Goal: Task Accomplishment & Management: Complete application form

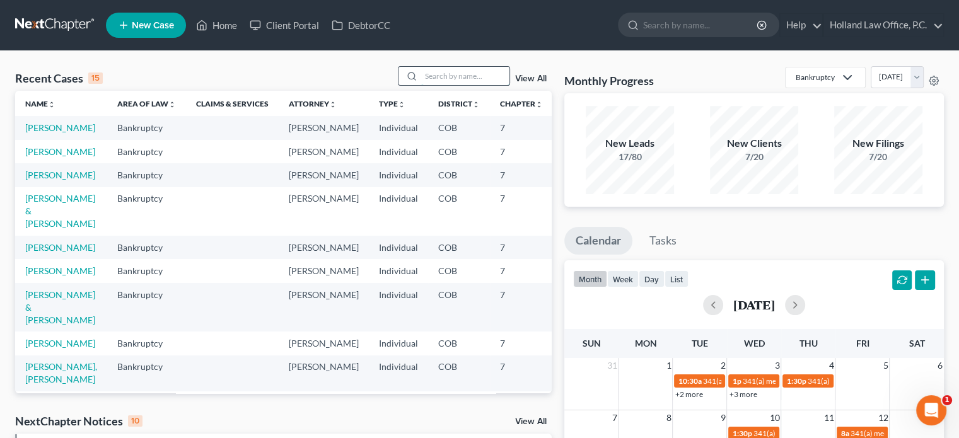
click at [423, 76] on input "search" at bounding box center [465, 76] width 88 height 18
type input "walter"
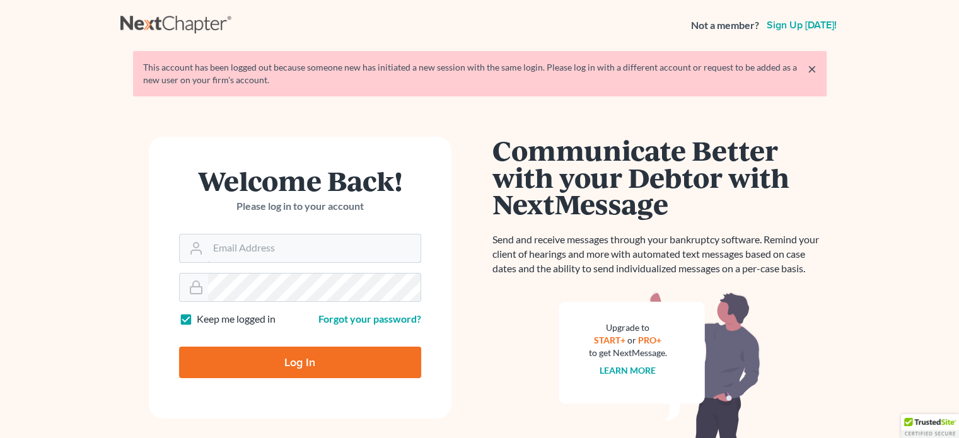
type input "[PERSON_NAME][EMAIL_ADDRESS][DOMAIN_NAME]"
click at [270, 364] on input "Log In" at bounding box center [300, 363] width 242 height 32
type input "Thinking..."
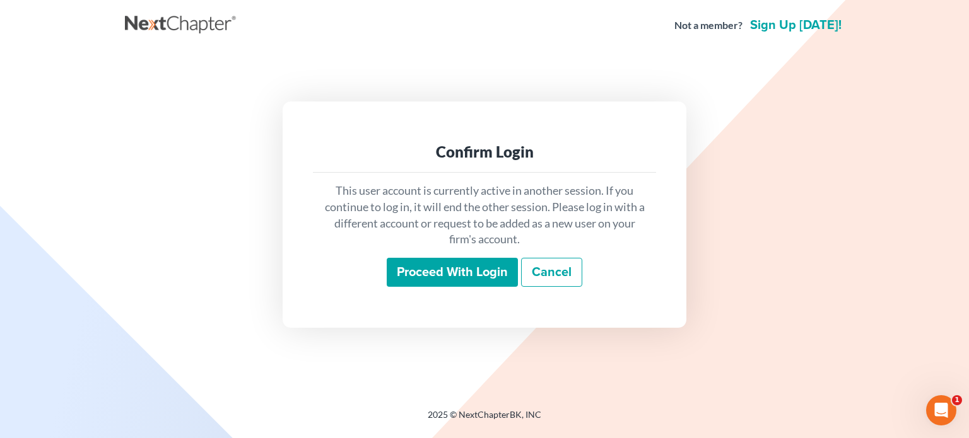
click at [462, 270] on input "Proceed with login" at bounding box center [452, 272] width 131 height 29
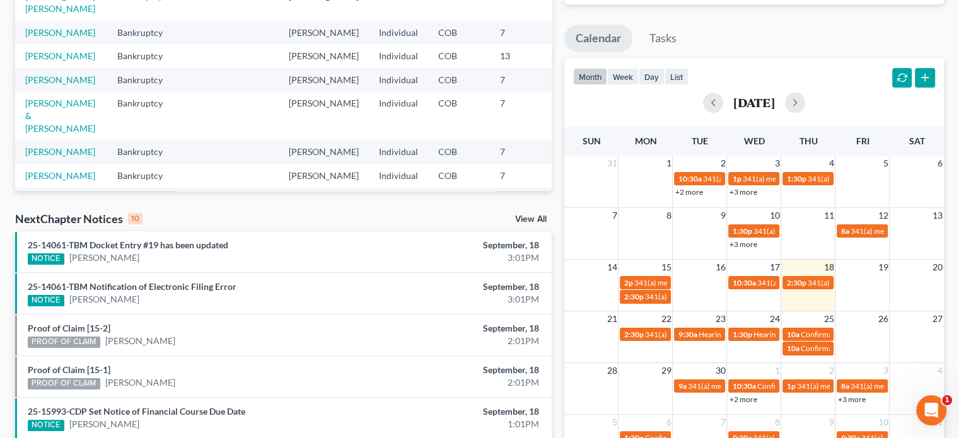
scroll to position [252, 0]
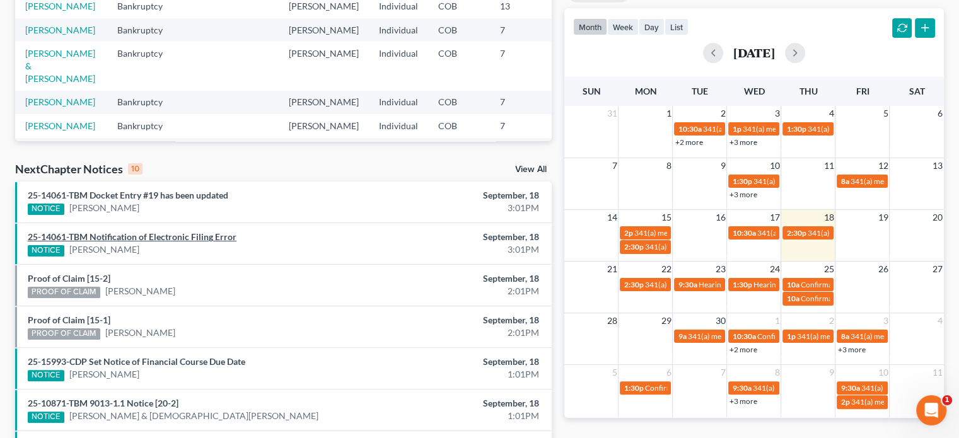
click at [149, 235] on link "25-14061-TBM Notification of Electronic Filing Error" at bounding box center [132, 236] width 209 height 11
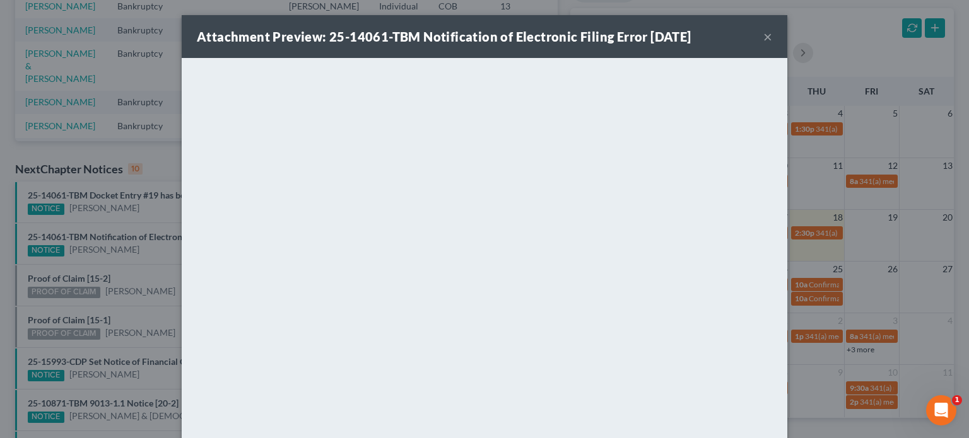
click at [763, 38] on button "×" at bounding box center [767, 36] width 9 height 15
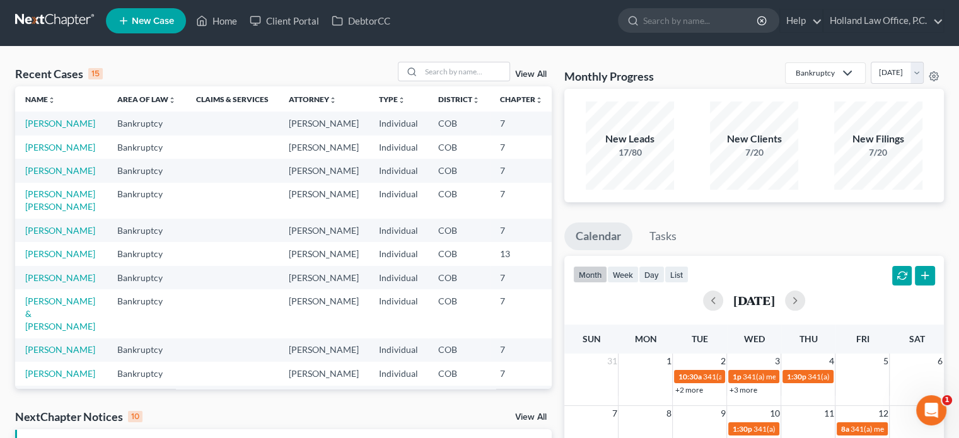
scroll to position [0, 0]
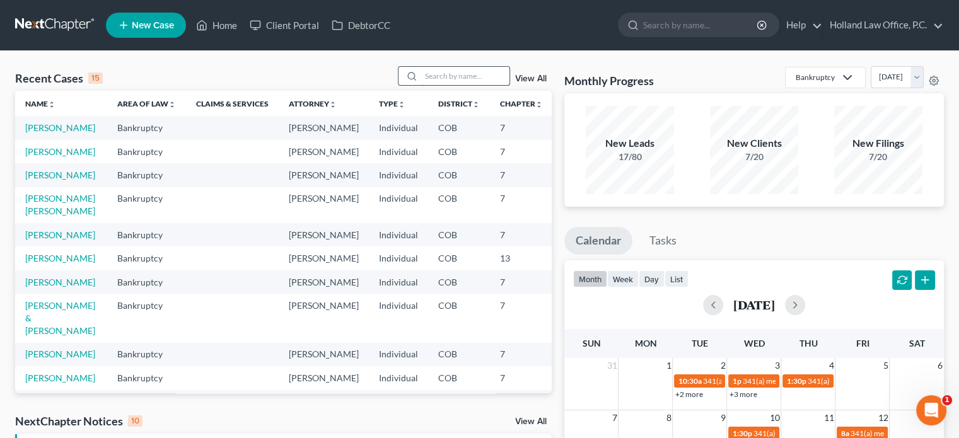
click at [435, 71] on input "search" at bounding box center [465, 76] width 88 height 18
type input "[PERSON_NAME]"
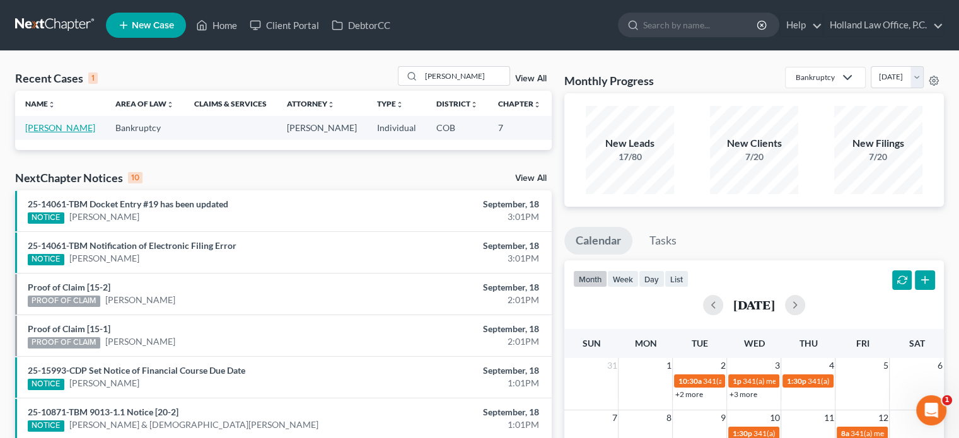
click at [40, 127] on link "[PERSON_NAME]" at bounding box center [60, 127] width 70 height 11
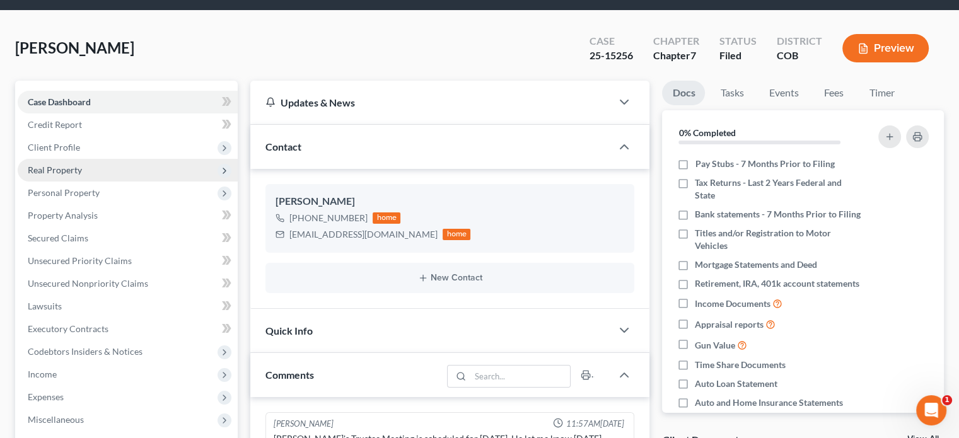
scroll to position [63, 0]
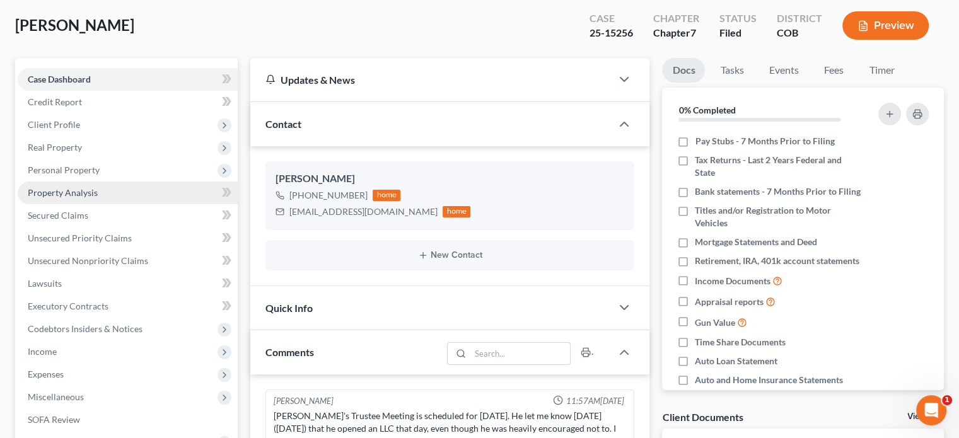
click at [40, 191] on span "Property Analysis" at bounding box center [63, 192] width 70 height 11
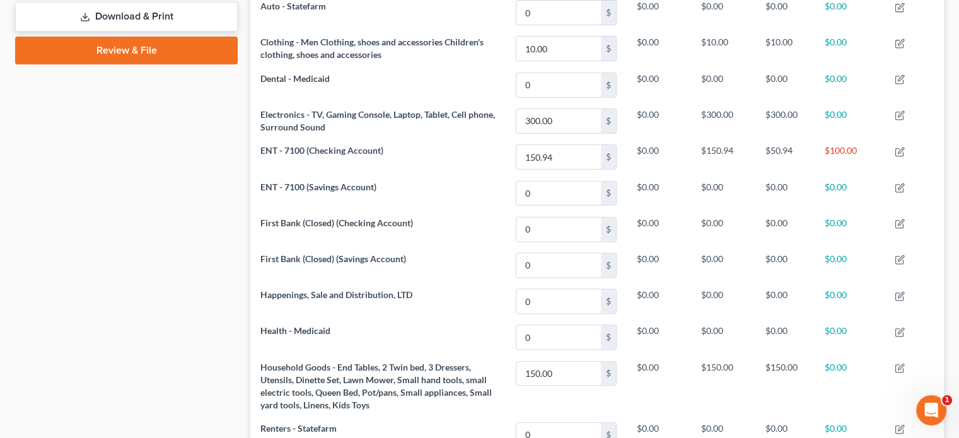
scroll to position [314, 0]
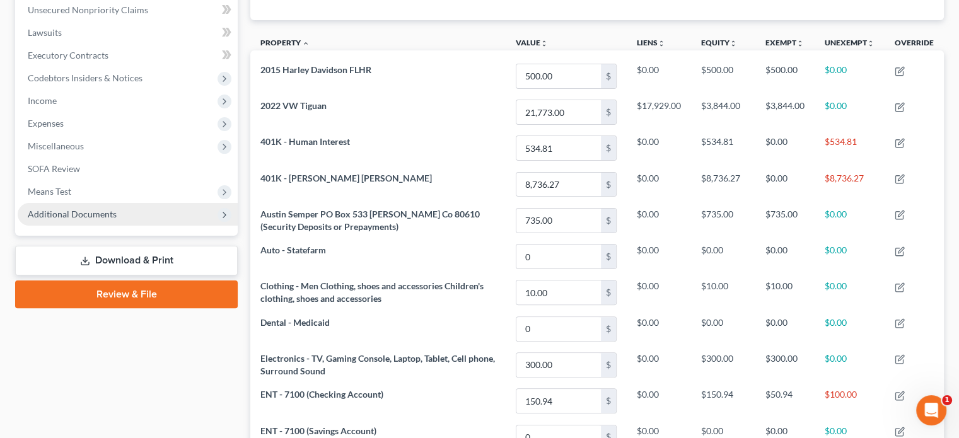
click at [71, 213] on span "Additional Documents" at bounding box center [72, 214] width 89 height 11
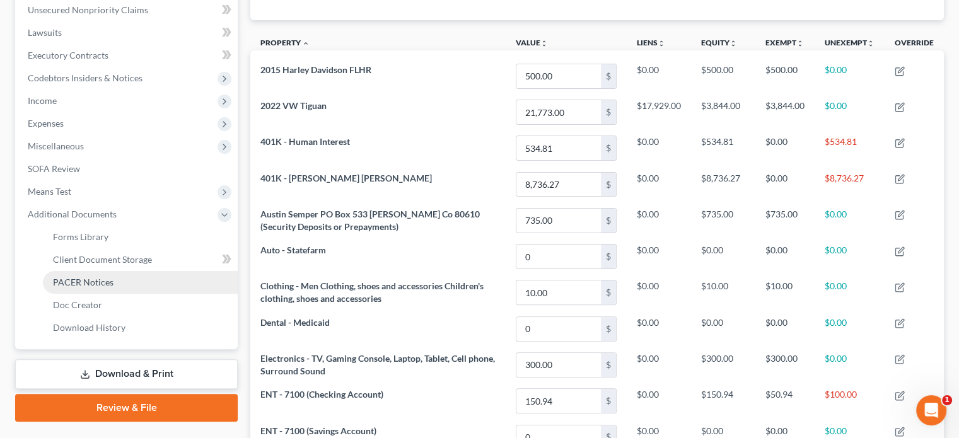
click at [86, 284] on span "PACER Notices" at bounding box center [83, 282] width 61 height 11
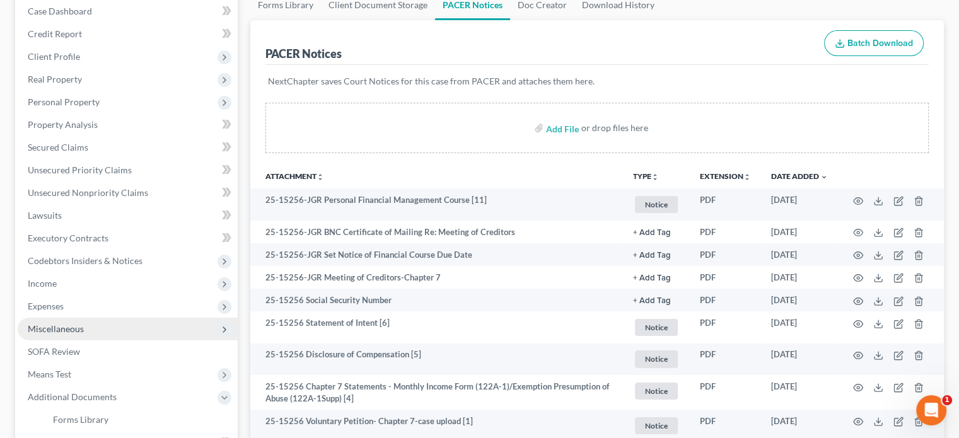
scroll to position [126, 0]
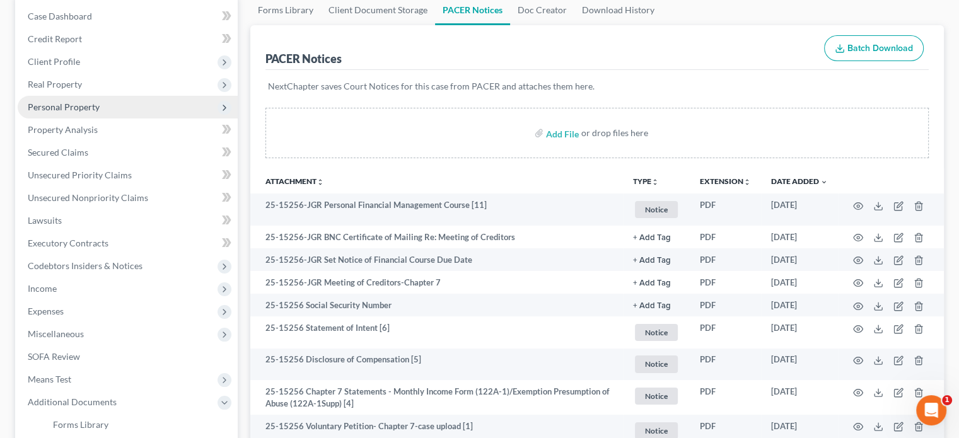
click at [57, 105] on span "Personal Property" at bounding box center [64, 107] width 72 height 11
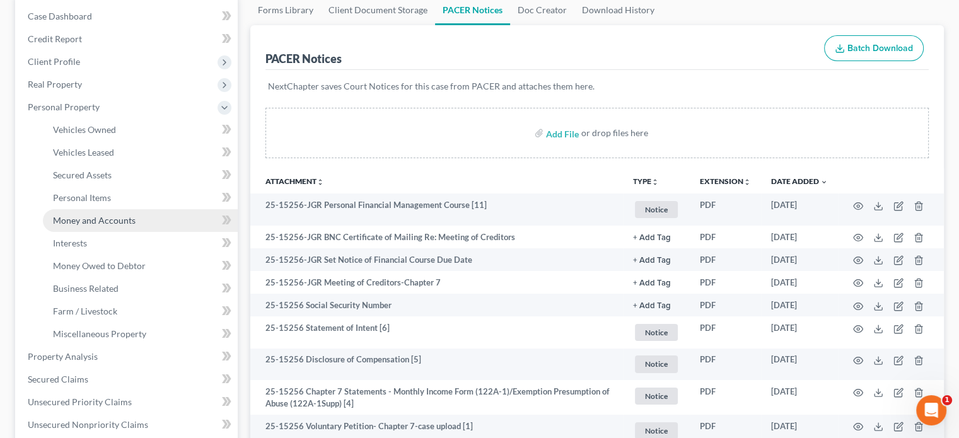
click at [103, 221] on span "Money and Accounts" at bounding box center [94, 220] width 83 height 11
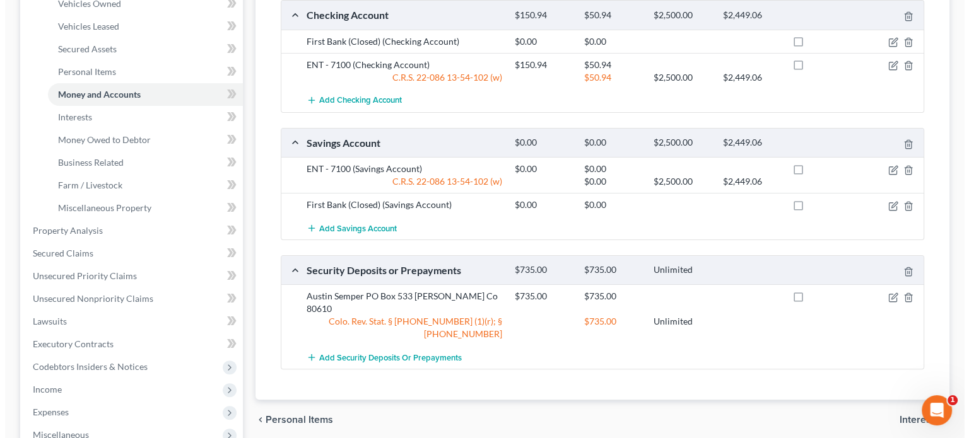
scroll to position [189, 0]
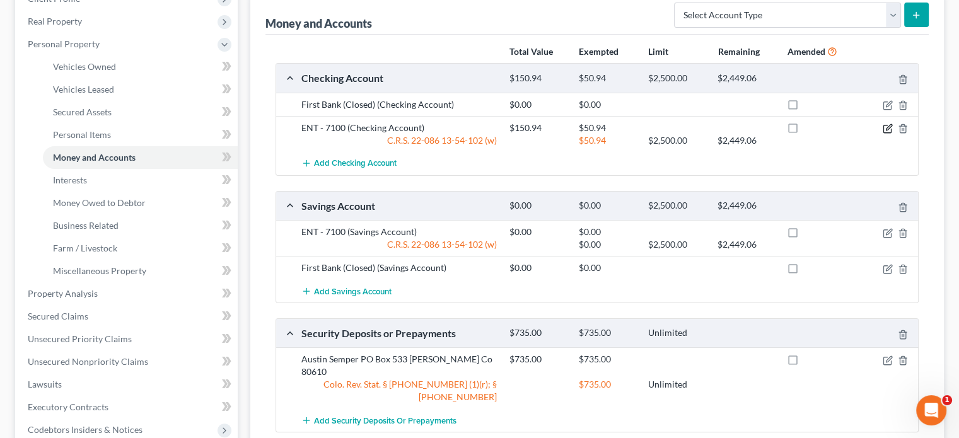
click at [886, 128] on icon "button" at bounding box center [888, 129] width 10 height 10
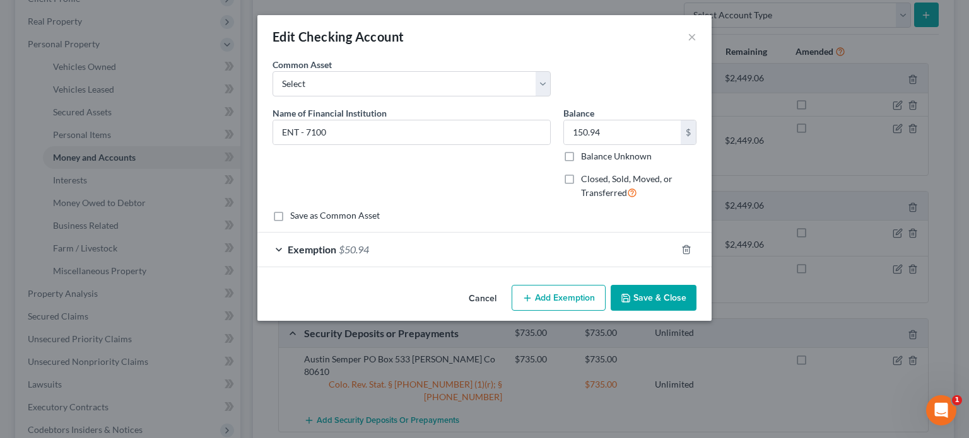
click at [334, 250] on span "Exemption" at bounding box center [312, 249] width 49 height 12
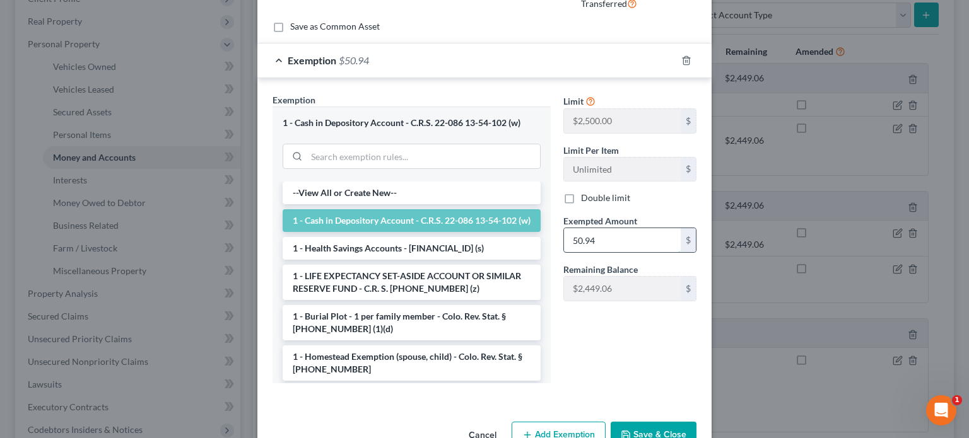
click at [568, 239] on input "50.94" at bounding box center [622, 240] width 117 height 24
click at [568, 243] on input "50.94" at bounding box center [622, 240] width 117 height 24
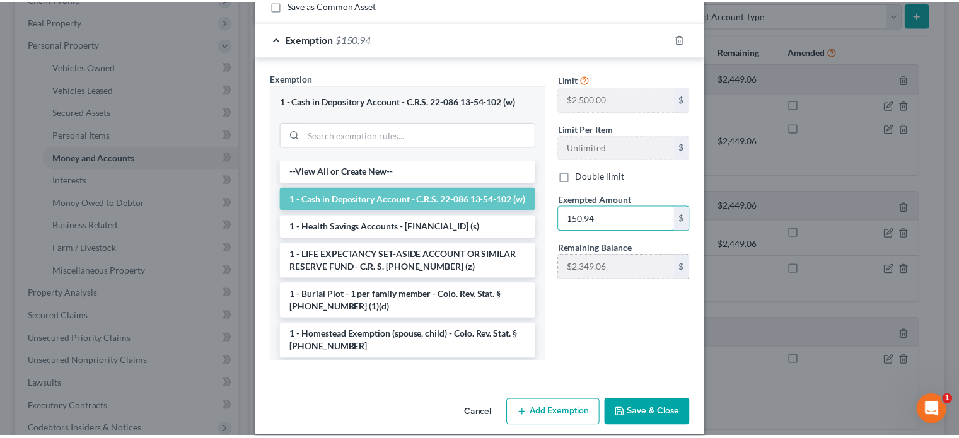
scroll to position [223, 0]
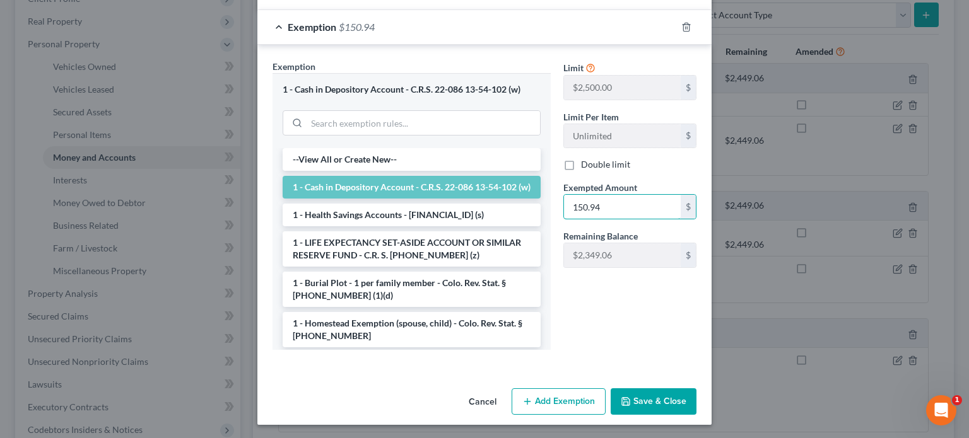
type input "150.94"
click at [644, 406] on button "Save & Close" at bounding box center [654, 402] width 86 height 26
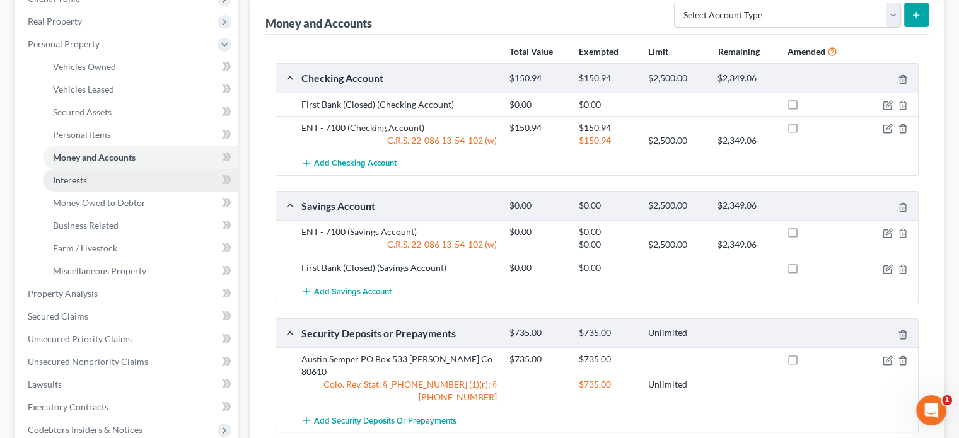
click at [73, 183] on span "Interests" at bounding box center [70, 180] width 34 height 11
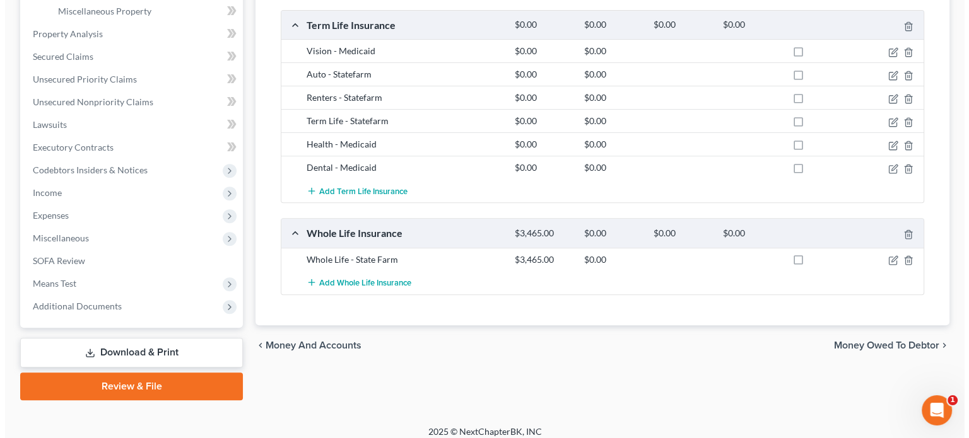
scroll to position [458, 0]
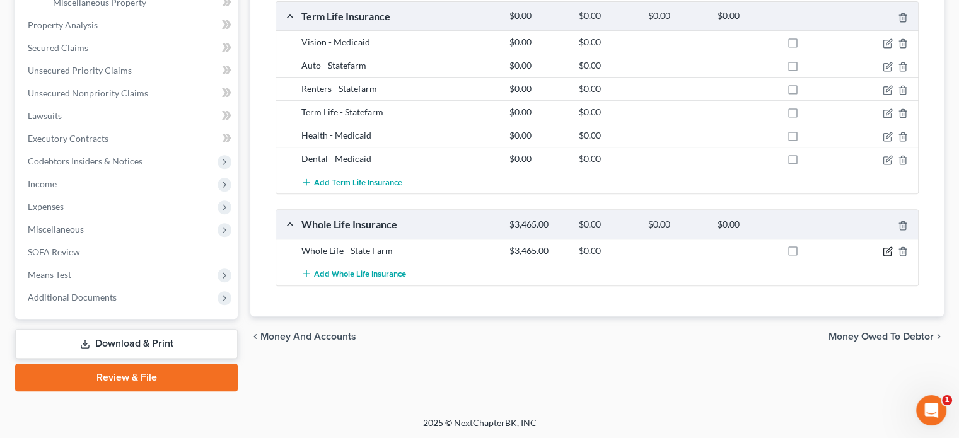
click at [888, 251] on icon "button" at bounding box center [888, 252] width 10 height 10
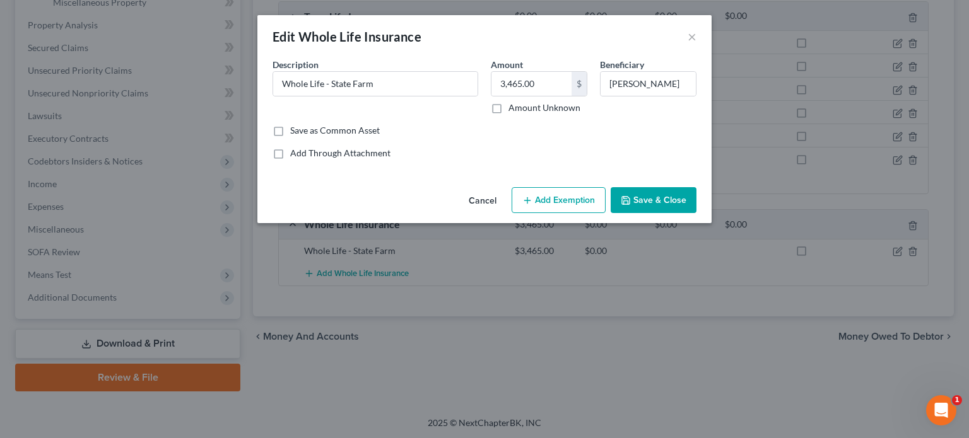
click at [595, 201] on button "Add Exemption" at bounding box center [559, 200] width 94 height 26
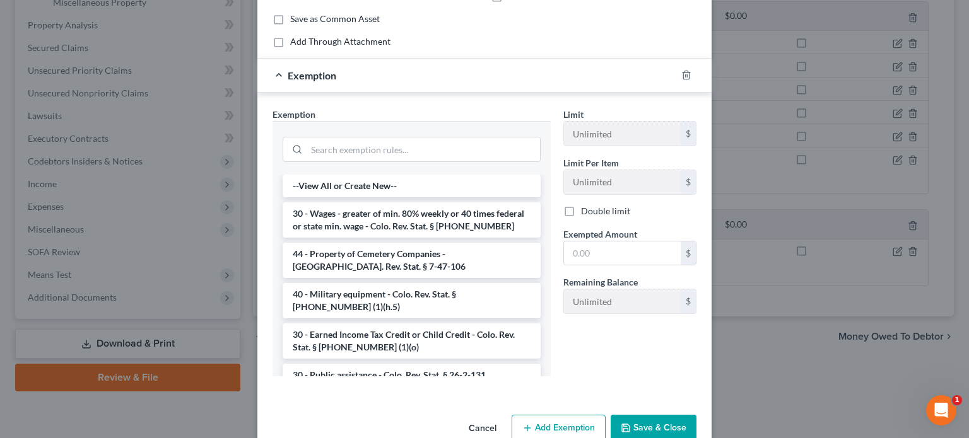
scroll to position [126, 0]
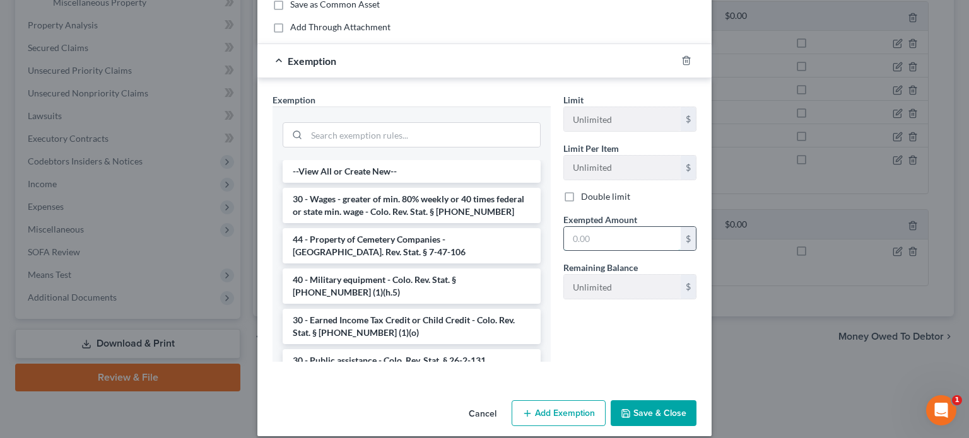
click at [566, 233] on input "text" at bounding box center [622, 239] width 117 height 24
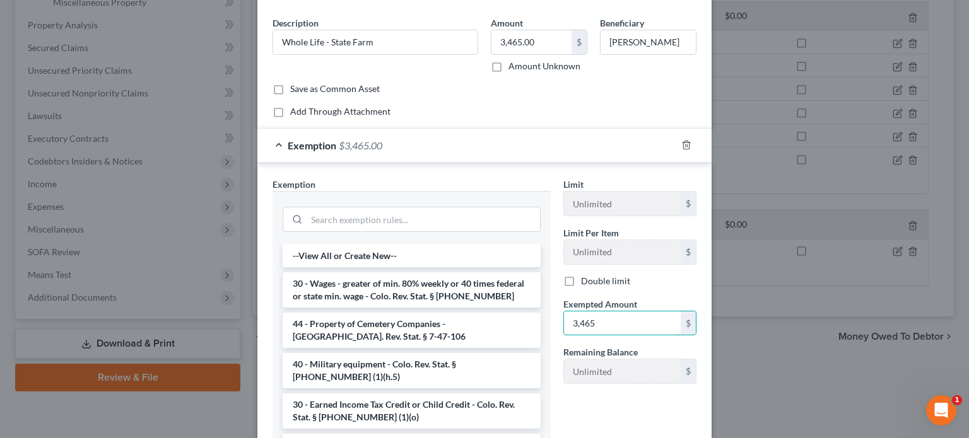
scroll to position [13, 0]
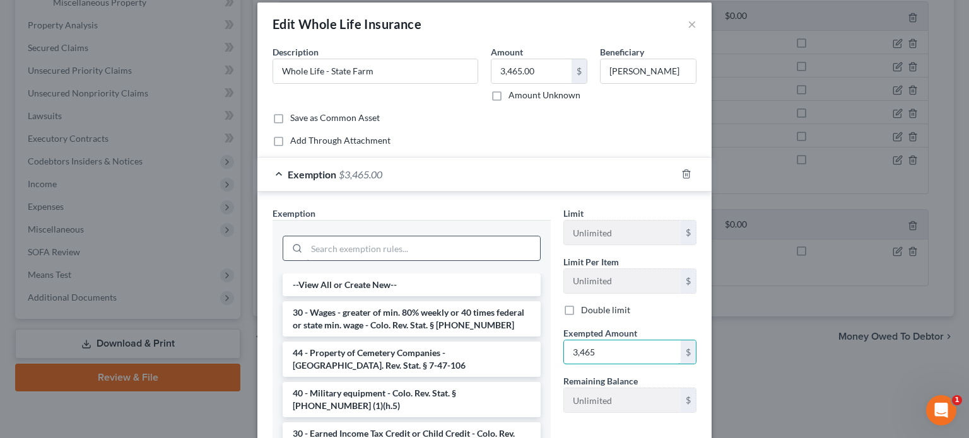
type input "3,465"
click at [378, 248] on input "search" at bounding box center [423, 249] width 233 height 24
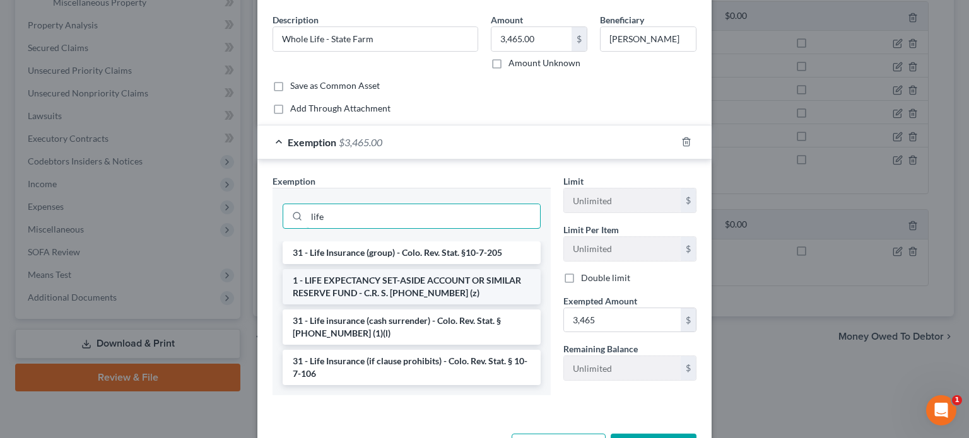
scroll to position [76, 0]
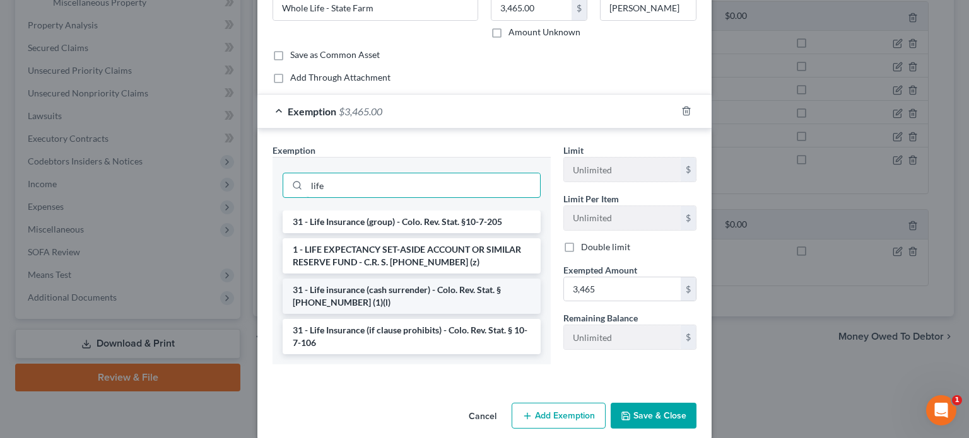
type input "life"
click at [472, 291] on li "31 - Life insurance (cash surrender) - Colo. Rev. Stat. § [PHONE_NUMBER] (1)(l)" at bounding box center [412, 296] width 258 height 35
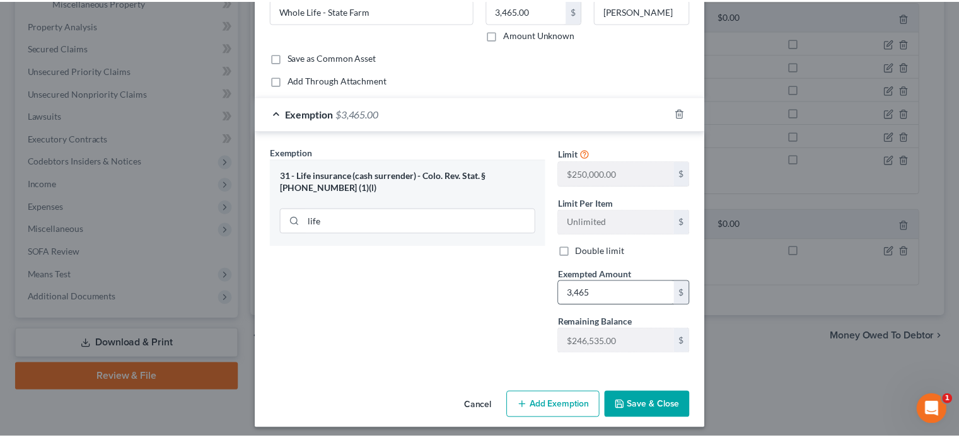
scroll to position [78, 0]
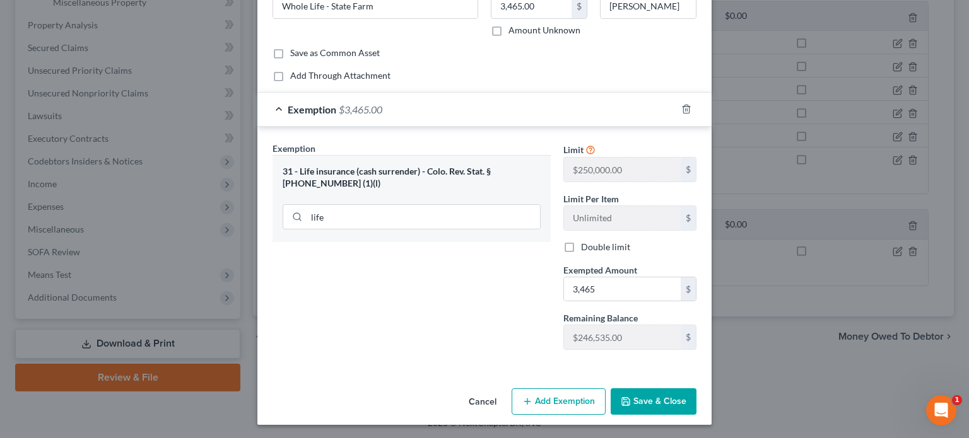
click at [650, 401] on button "Save & Close" at bounding box center [654, 402] width 86 height 26
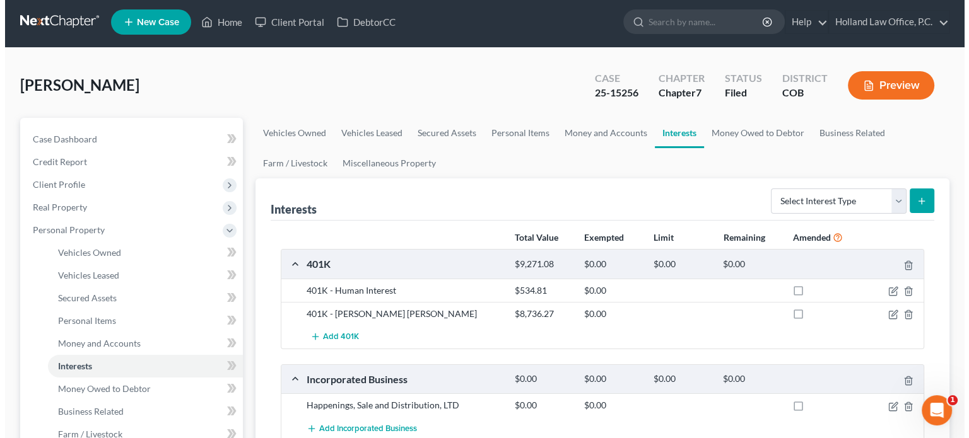
scroll to position [0, 0]
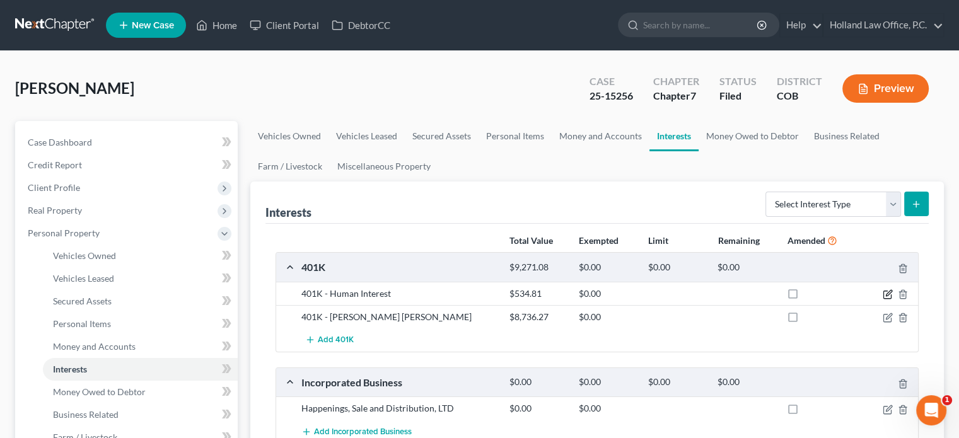
click at [887, 295] on icon "button" at bounding box center [888, 295] width 10 height 10
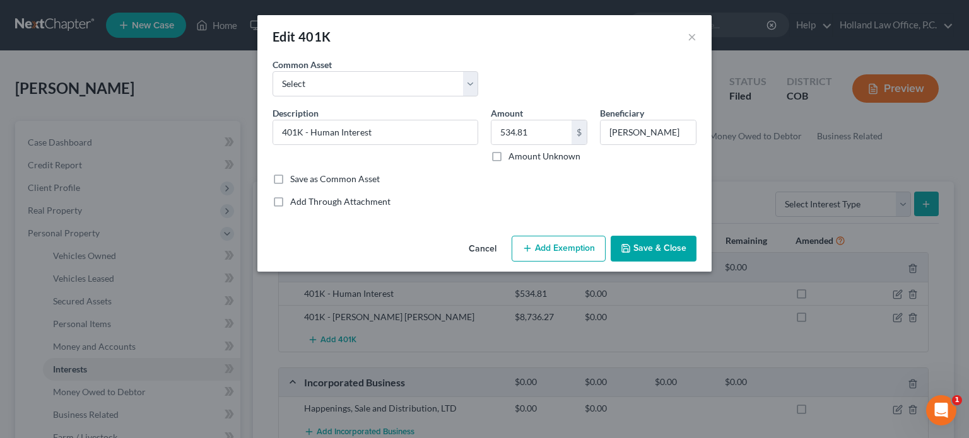
click at [588, 252] on button "Add Exemption" at bounding box center [559, 249] width 94 height 26
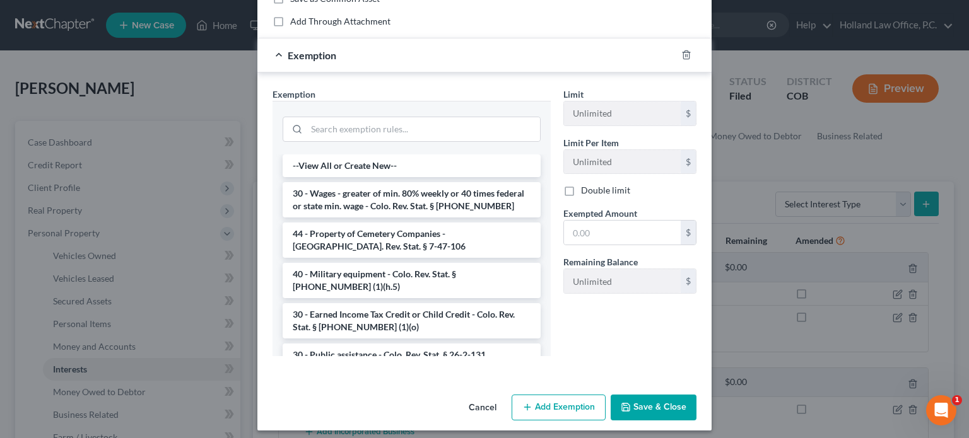
scroll to position [187, 0]
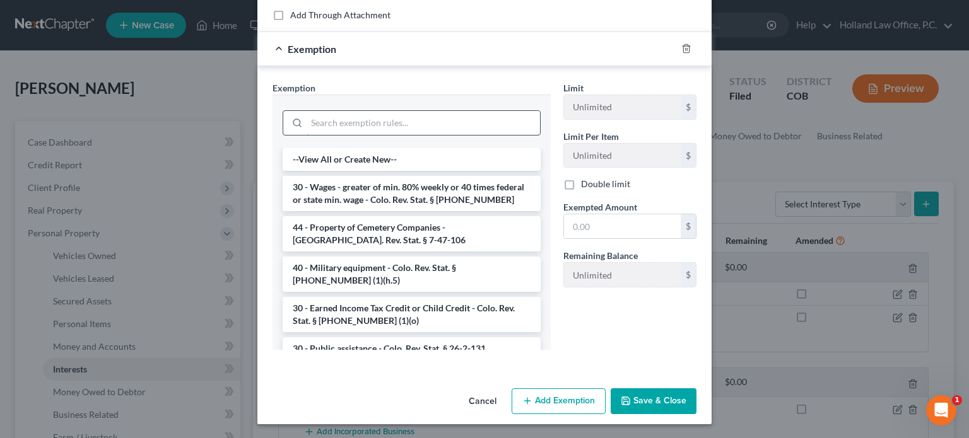
click at [327, 124] on input "search" at bounding box center [423, 123] width 233 height 24
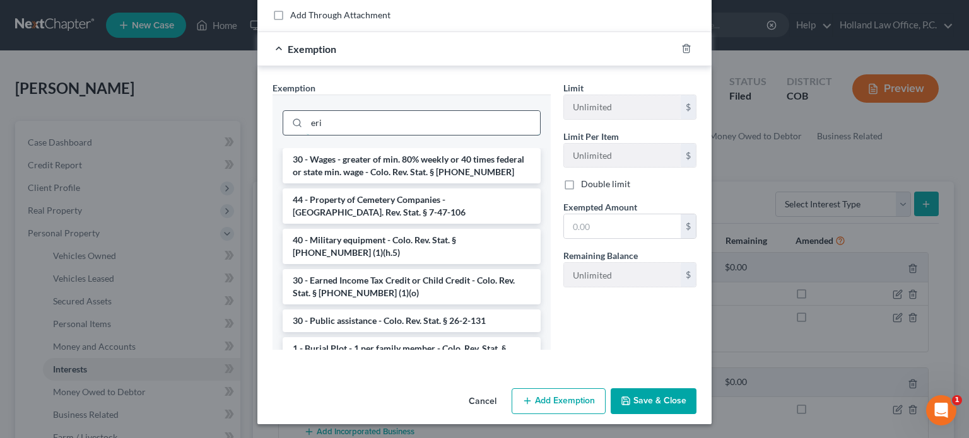
scroll to position [124, 0]
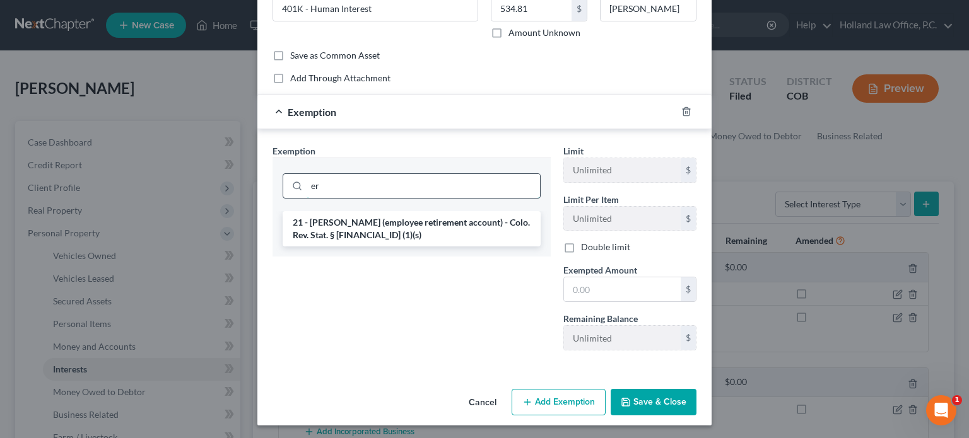
type input "e"
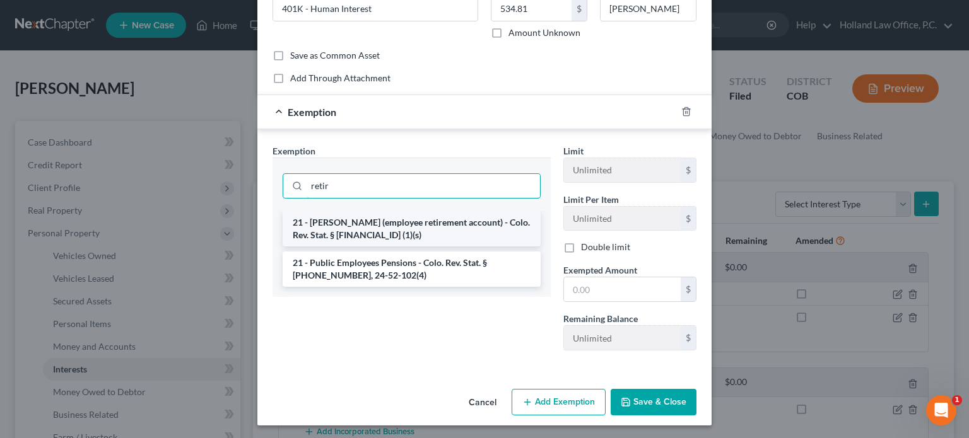
type input "retir"
click at [368, 221] on li "21 - [PERSON_NAME] (employee retirement account) - Colo. Rev. Stat. § [FINANCIA…" at bounding box center [412, 228] width 258 height 35
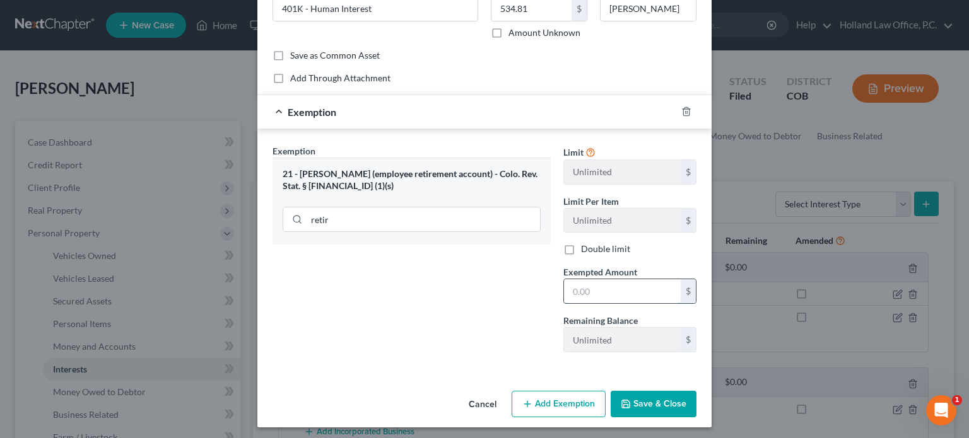
click at [576, 291] on input "text" at bounding box center [622, 291] width 117 height 24
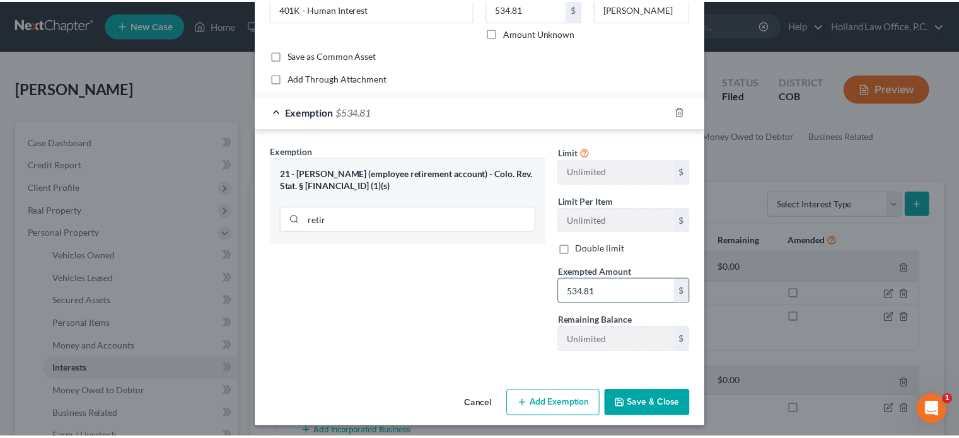
scroll to position [126, 0]
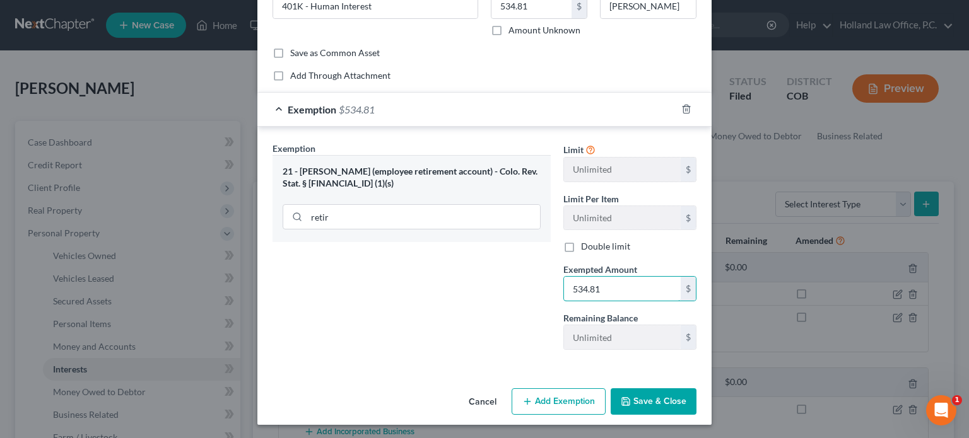
type input "534.81"
click at [638, 406] on button "Save & Close" at bounding box center [654, 402] width 86 height 26
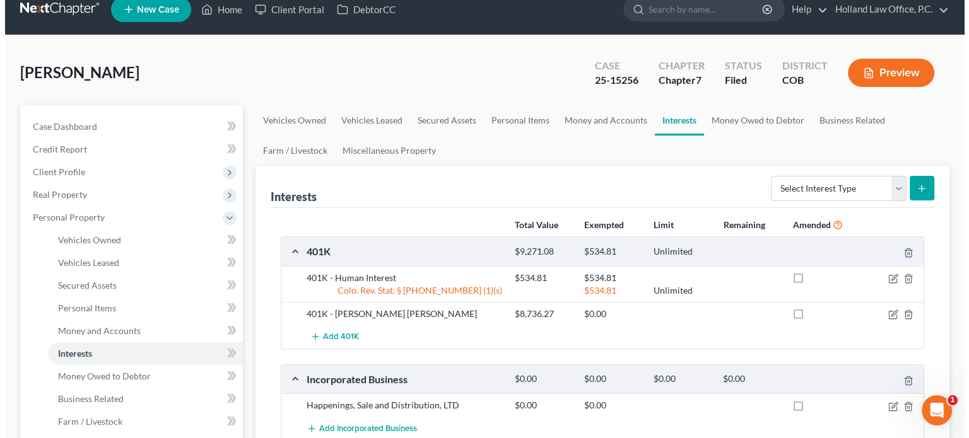
scroll to position [63, 0]
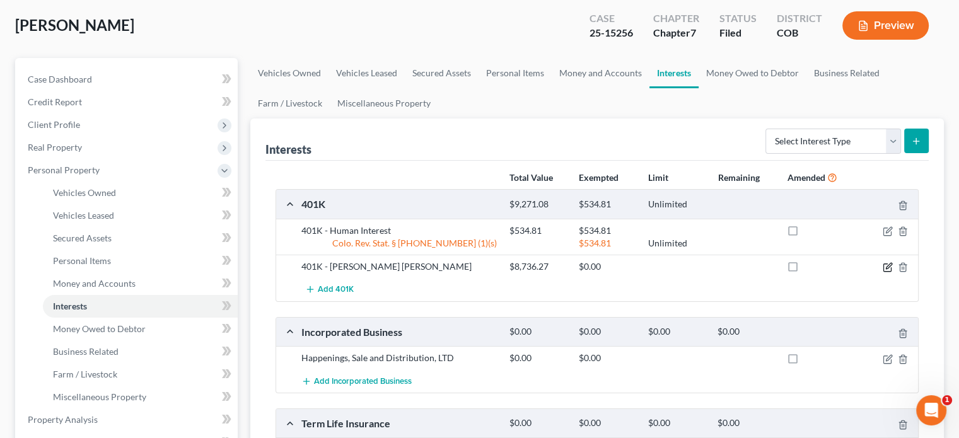
click at [888, 268] on icon "button" at bounding box center [888, 267] width 10 height 10
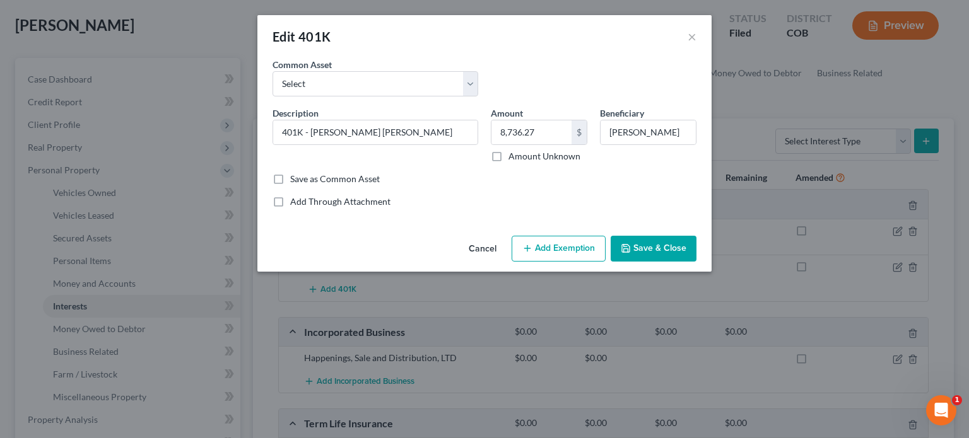
click at [551, 247] on button "Add Exemption" at bounding box center [559, 249] width 94 height 26
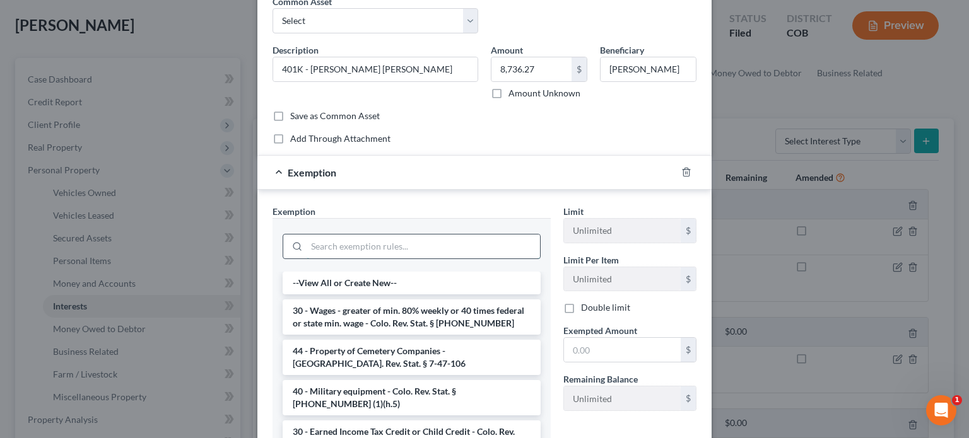
click at [341, 247] on input "search" at bounding box center [423, 247] width 233 height 24
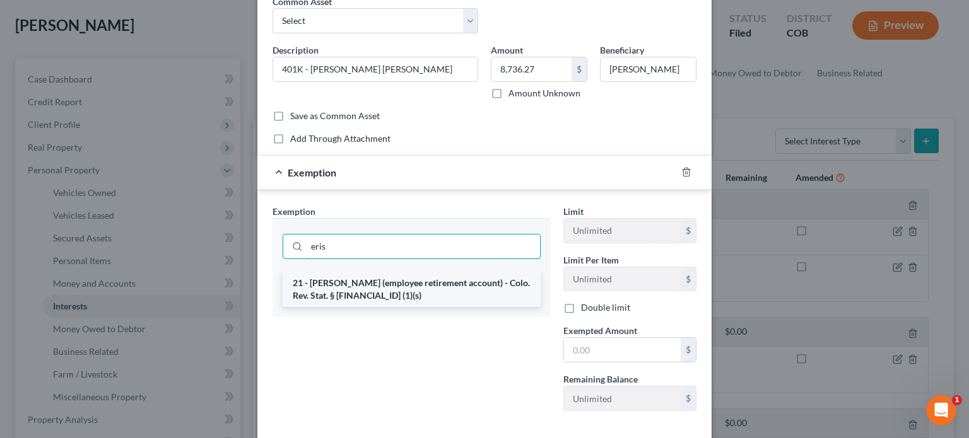
type input "eris"
click at [439, 291] on li "21 - [PERSON_NAME] (employee retirement account) - Colo. Rev. Stat. § [FINANCIA…" at bounding box center [412, 289] width 258 height 35
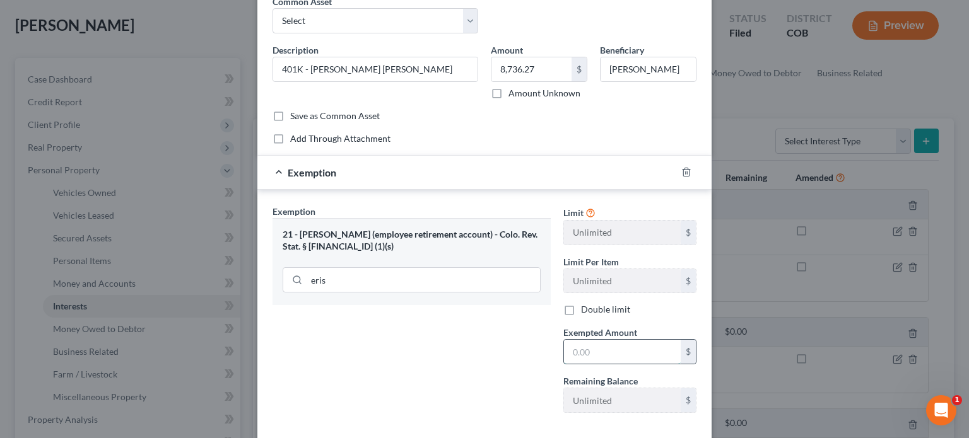
click at [570, 346] on input "text" at bounding box center [622, 352] width 117 height 24
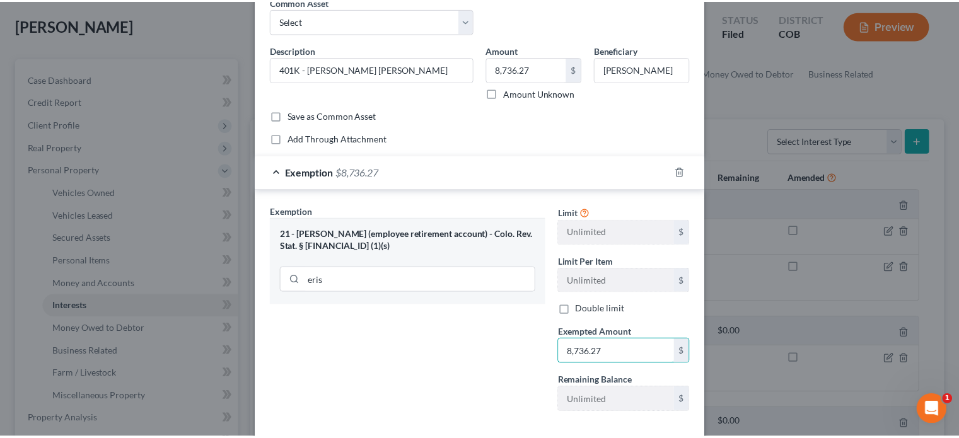
scroll to position [126, 0]
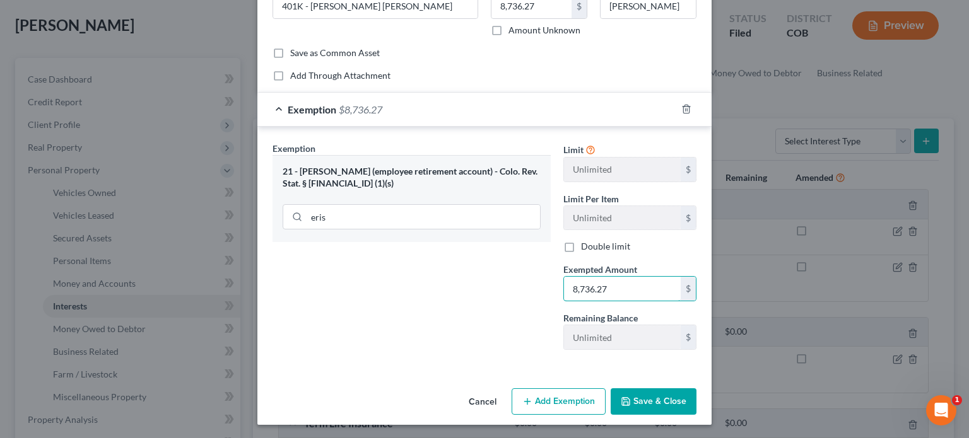
type input "8,736.27"
click at [650, 402] on button "Save & Close" at bounding box center [654, 402] width 86 height 26
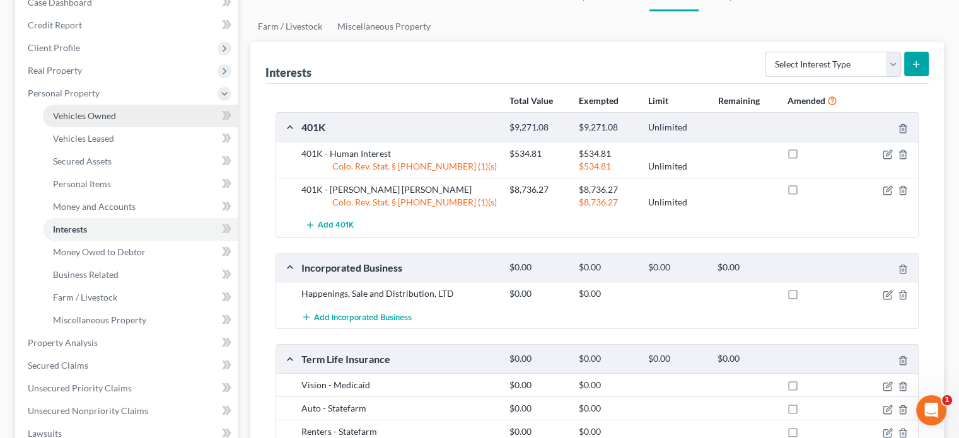
scroll to position [189, 0]
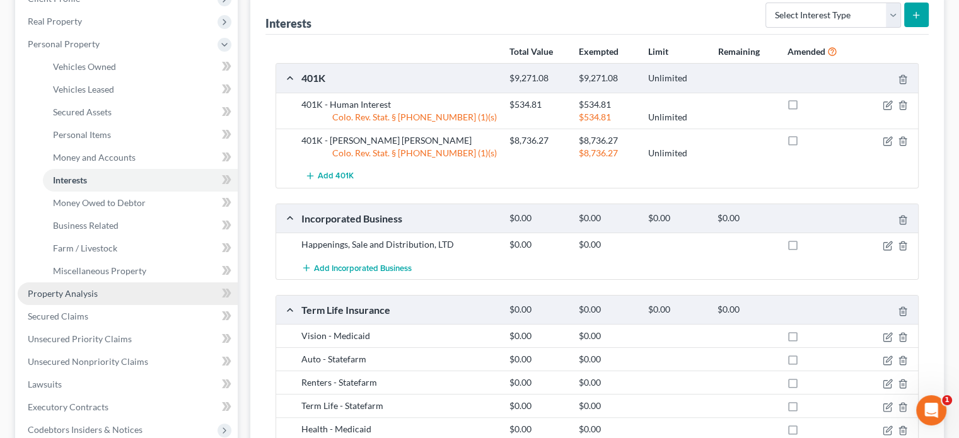
click at [91, 299] on link "Property Analysis" at bounding box center [128, 294] width 220 height 23
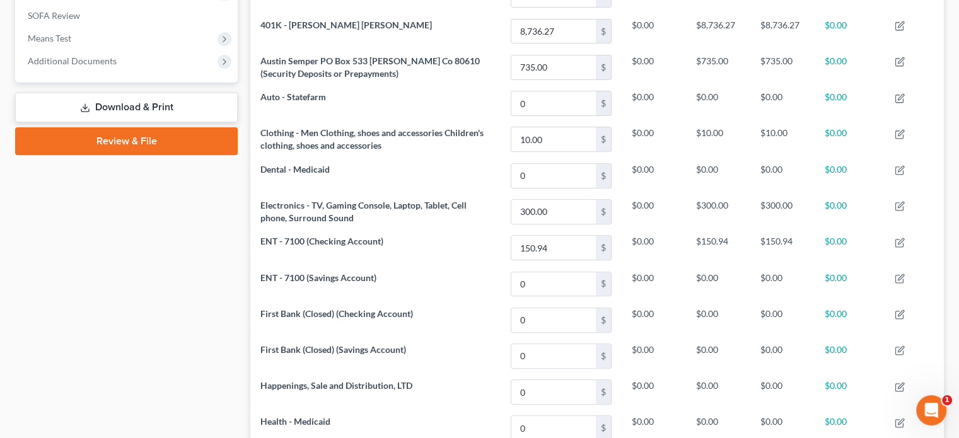
scroll to position [377, 0]
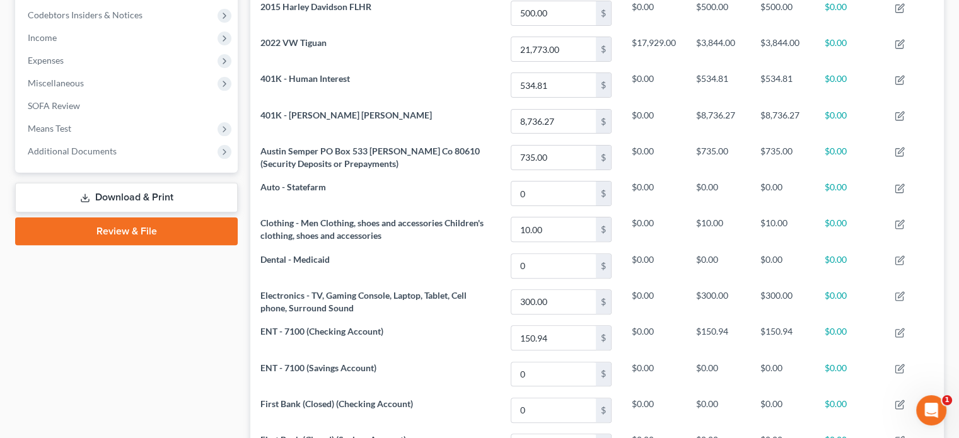
click at [132, 196] on link "Download & Print" at bounding box center [126, 198] width 223 height 30
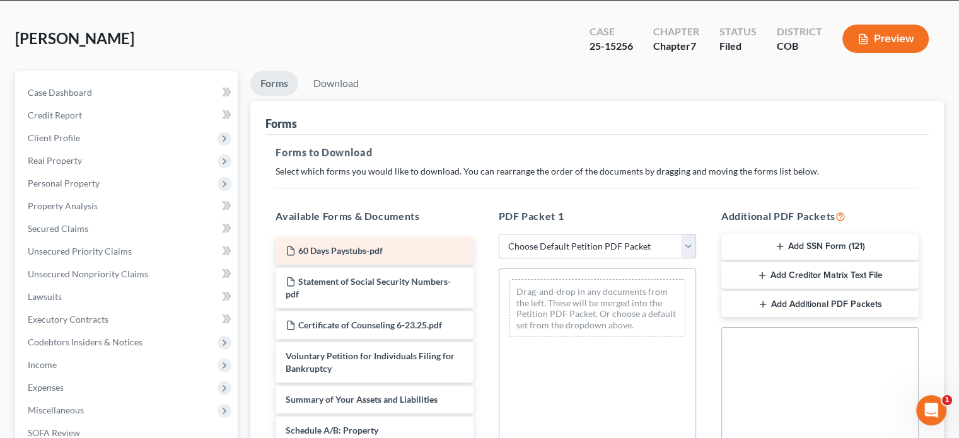
scroll to position [252, 0]
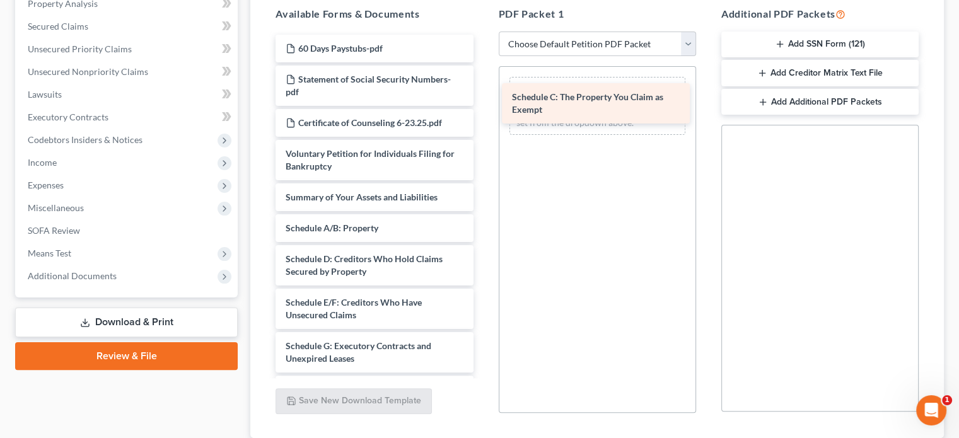
drag, startPoint x: 397, startPoint y: 259, endPoint x: 624, endPoint y: 98, distance: 277.8
click at [483, 98] on div "Schedule C: The Property You Claim as Exempt 60 Days Paystubs-pdf Statement of …" at bounding box center [375, 405] width 218 height 741
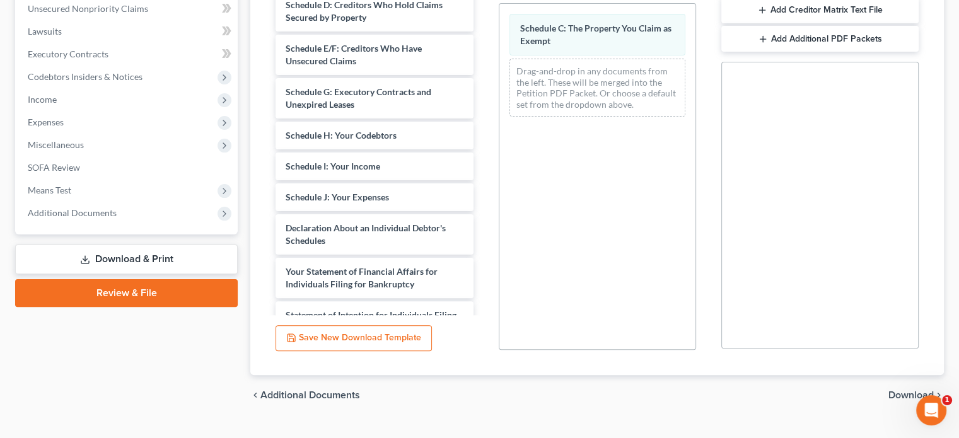
scroll to position [194, 0]
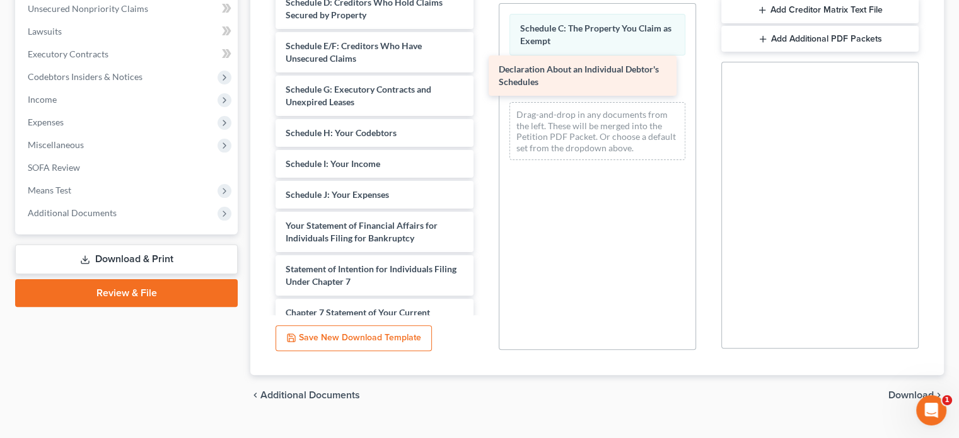
drag, startPoint x: 426, startPoint y: 228, endPoint x: 641, endPoint y: 73, distance: 265.2
click at [483, 73] on div "Declaration About an Individual Debtor's Schedules 60 Days Paystubs-pdf Stateme…" at bounding box center [375, 127] width 218 height 698
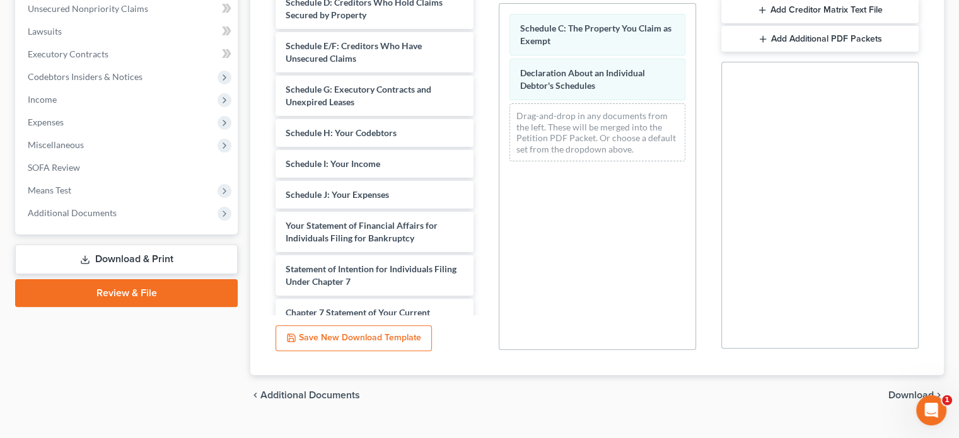
click at [899, 394] on span "Download" at bounding box center [911, 395] width 45 height 10
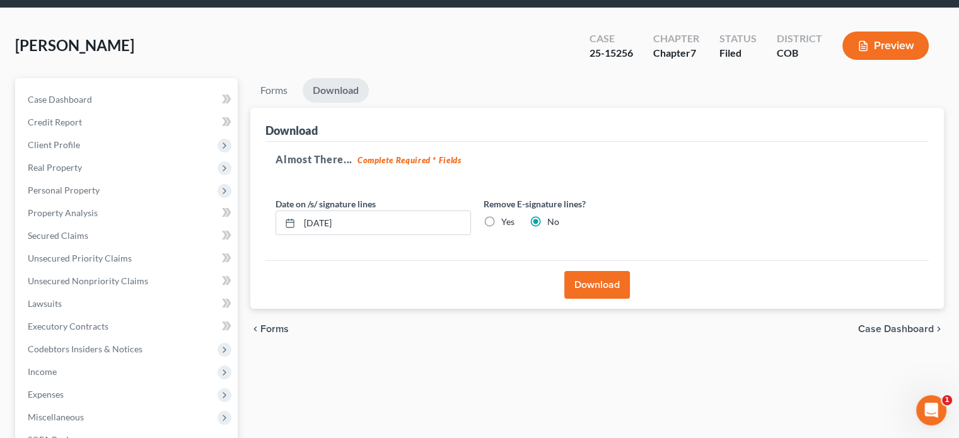
scroll to position [42, 0]
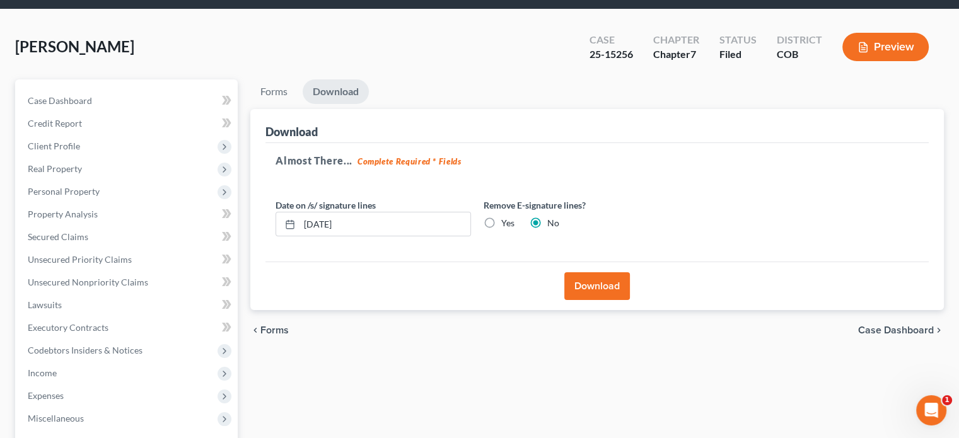
click at [501, 220] on label "Yes" at bounding box center [507, 223] width 13 height 13
click at [507, 220] on input "Yes" at bounding box center [511, 221] width 8 height 8
radio input "true"
radio input "false"
click at [605, 283] on button "Download" at bounding box center [598, 286] width 66 height 28
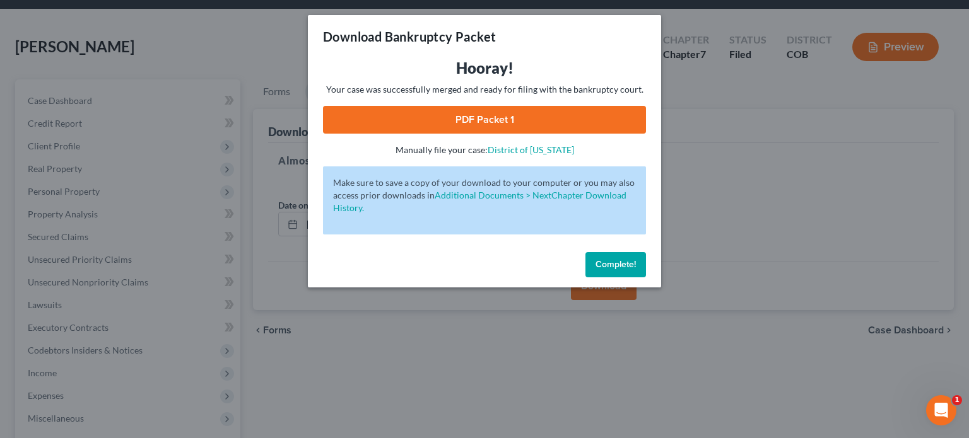
click at [495, 115] on link "PDF Packet 1" at bounding box center [484, 120] width 323 height 28
click at [623, 262] on span "Complete!" at bounding box center [615, 264] width 40 height 11
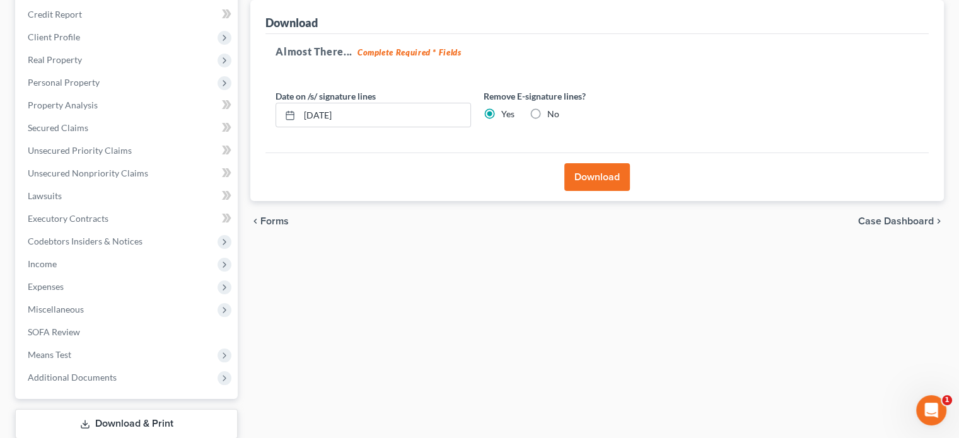
scroll to position [231, 0]
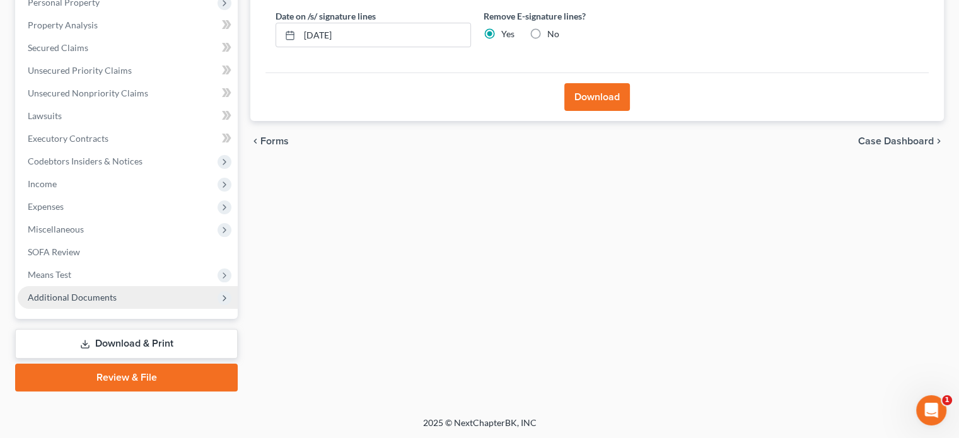
click at [101, 294] on span "Additional Documents" at bounding box center [72, 297] width 89 height 11
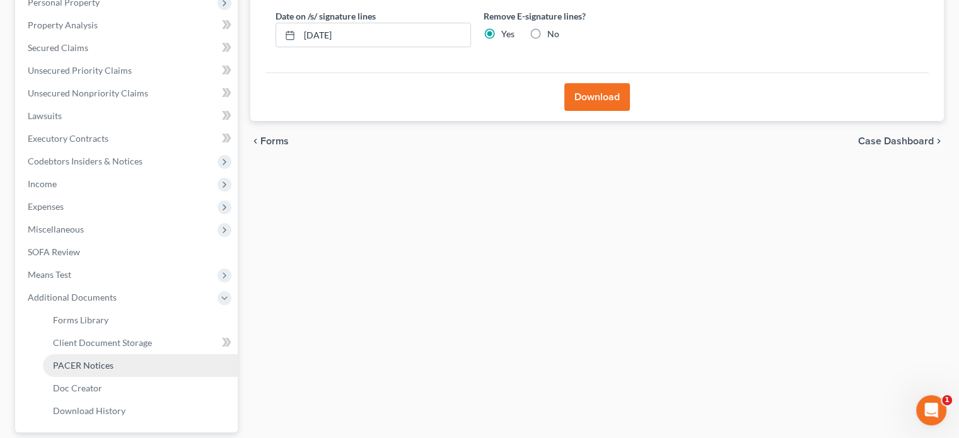
click at [85, 357] on link "PACER Notices" at bounding box center [140, 365] width 195 height 23
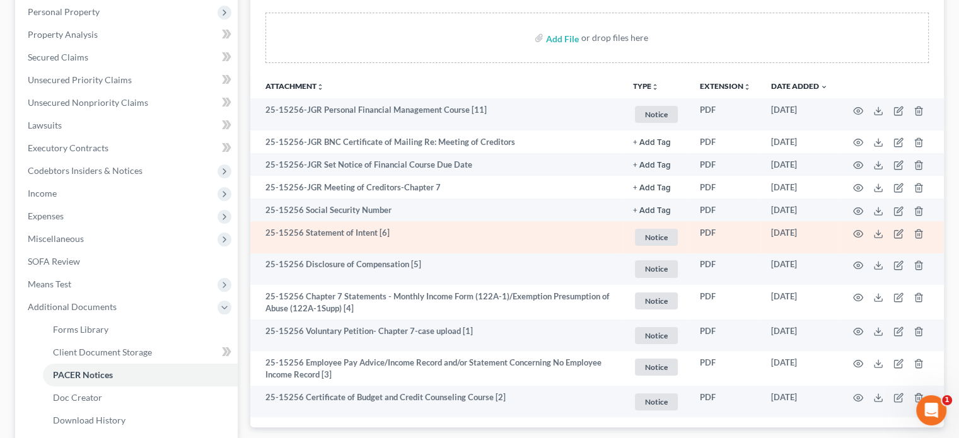
scroll to position [252, 0]
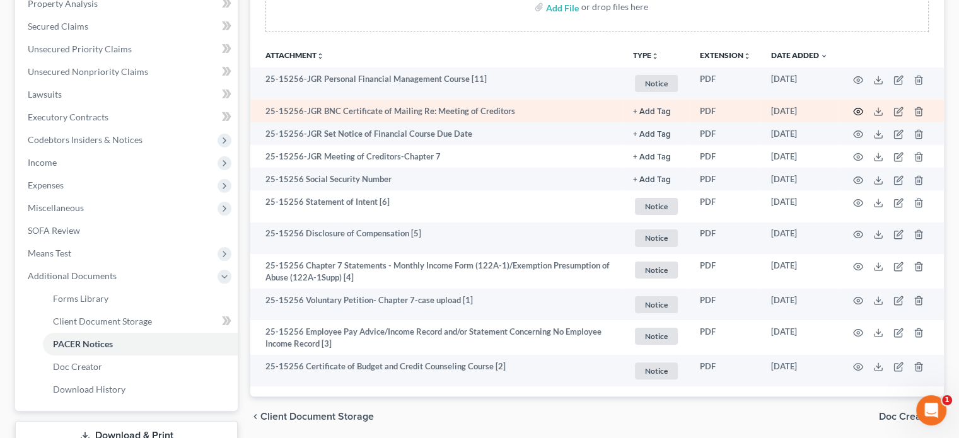
click at [858, 111] on icon "button" at bounding box center [858, 112] width 10 height 10
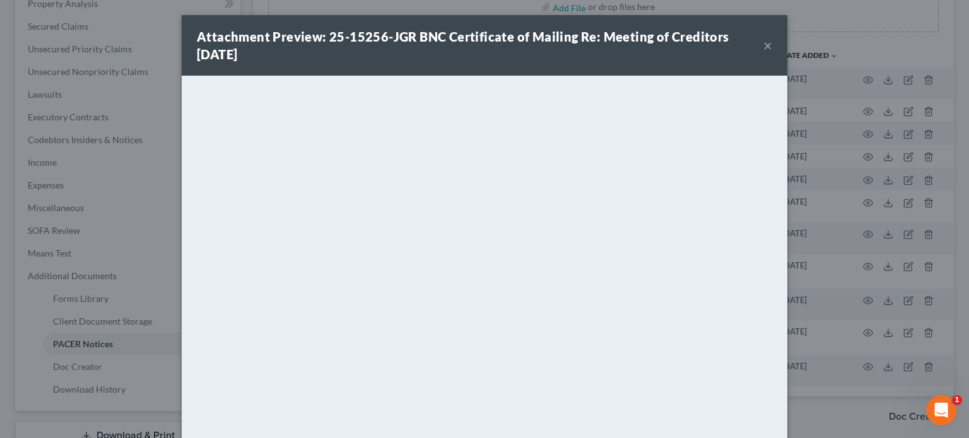
click at [763, 45] on button "×" at bounding box center [767, 45] width 9 height 15
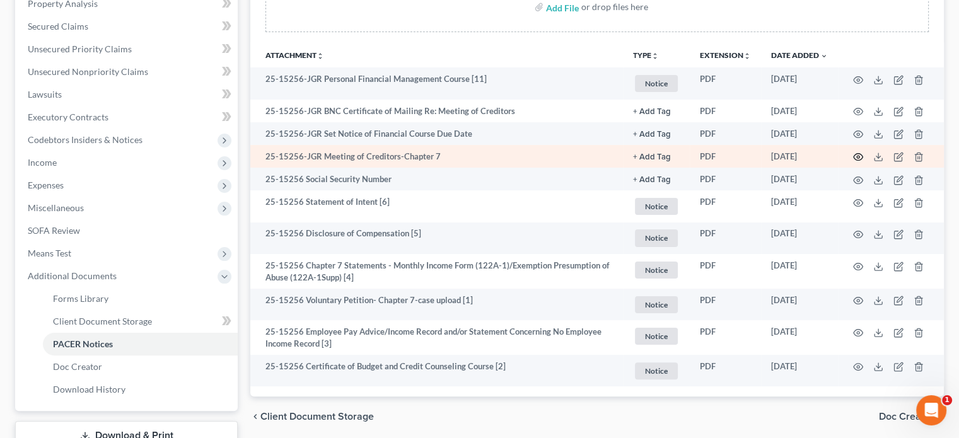
click at [860, 157] on icon "button" at bounding box center [858, 157] width 10 height 10
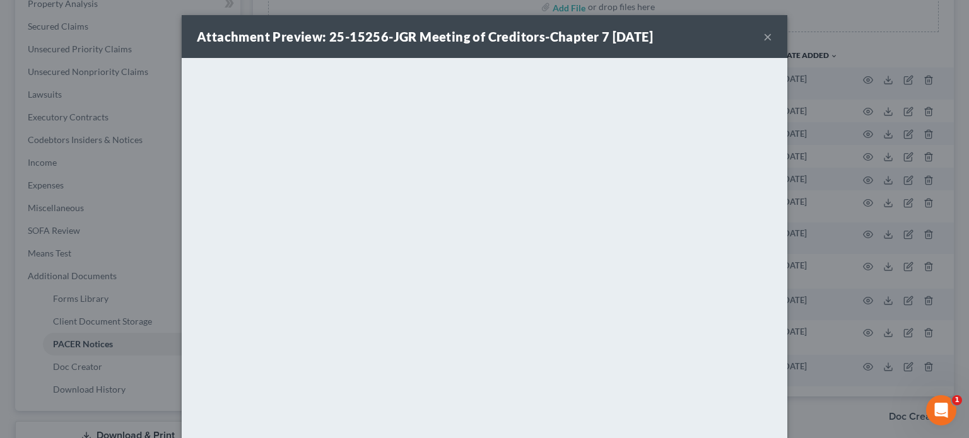
click at [765, 35] on button "×" at bounding box center [767, 36] width 9 height 15
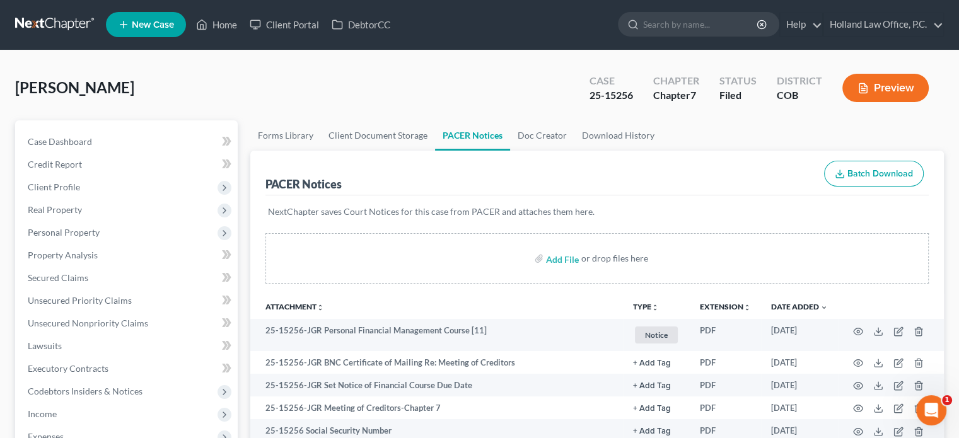
scroll to position [0, 0]
click at [222, 27] on link "Home" at bounding box center [217, 25] width 54 height 23
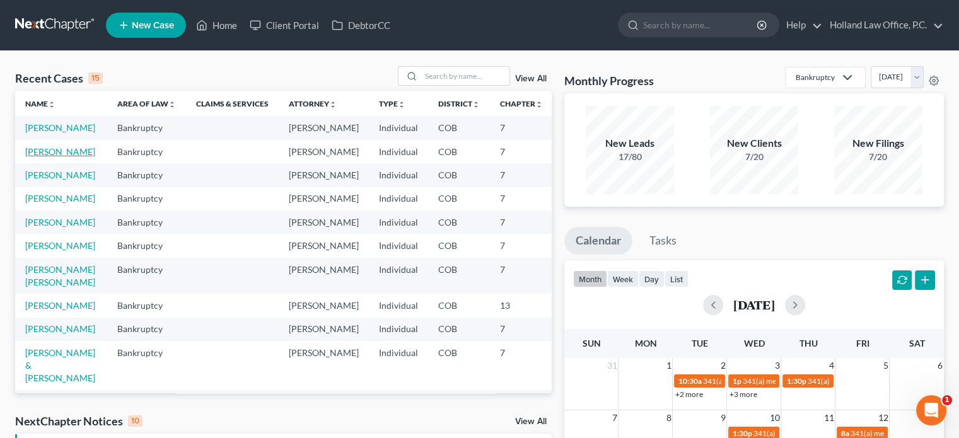
click at [43, 157] on link "[PERSON_NAME]" at bounding box center [60, 151] width 70 height 11
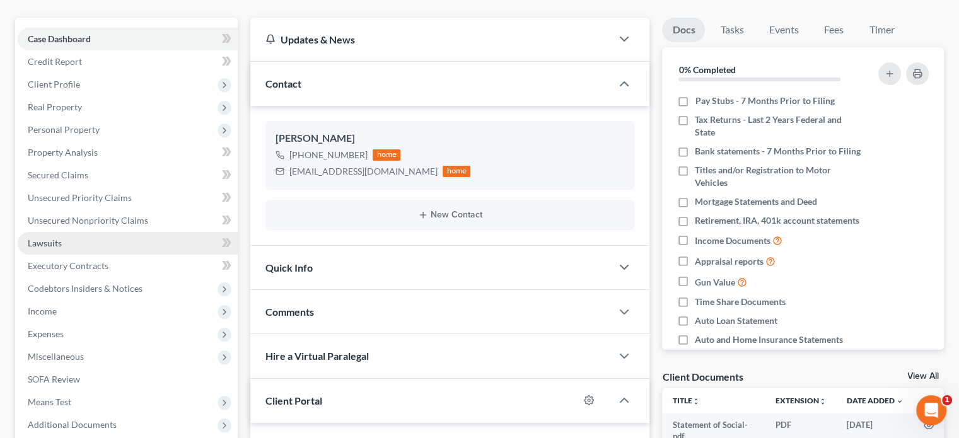
scroll to position [126, 0]
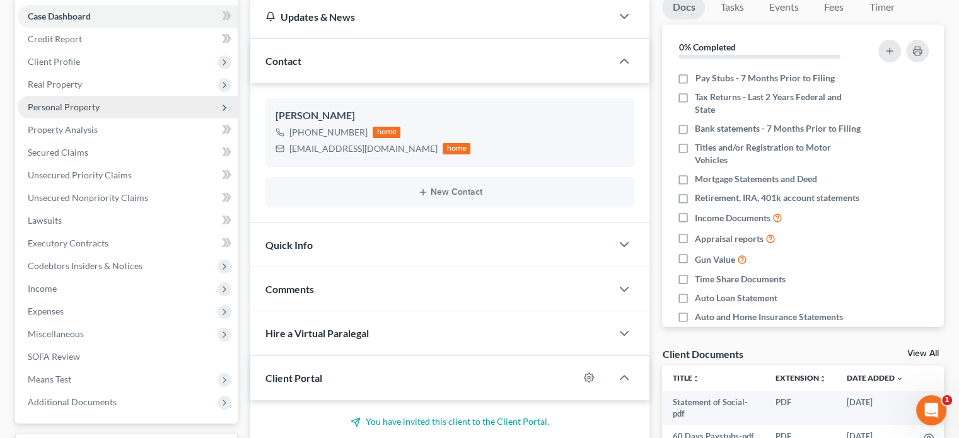
click at [61, 112] on span "Personal Property" at bounding box center [64, 107] width 72 height 11
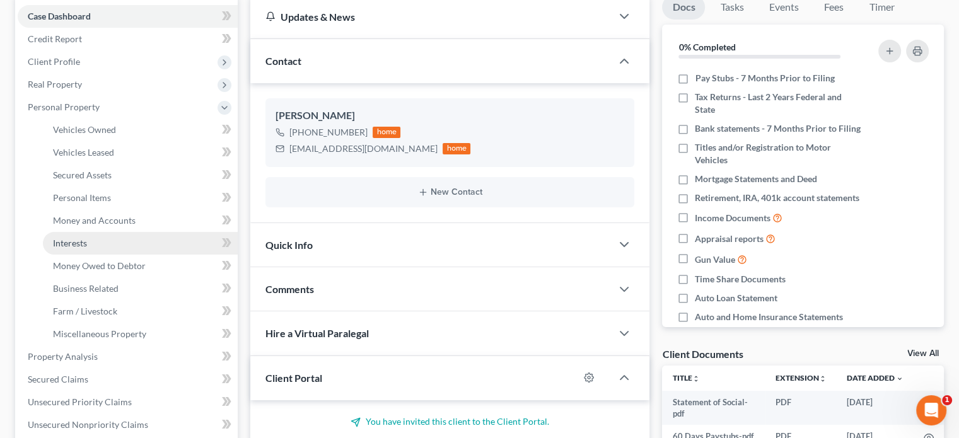
click at [79, 239] on span "Interests" at bounding box center [70, 243] width 34 height 11
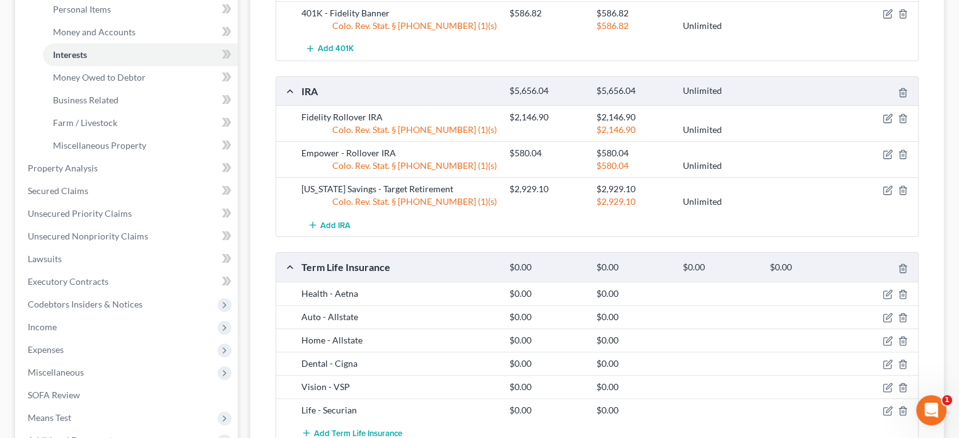
scroll to position [315, 0]
click at [888, 189] on icon "button" at bounding box center [888, 190] width 10 height 10
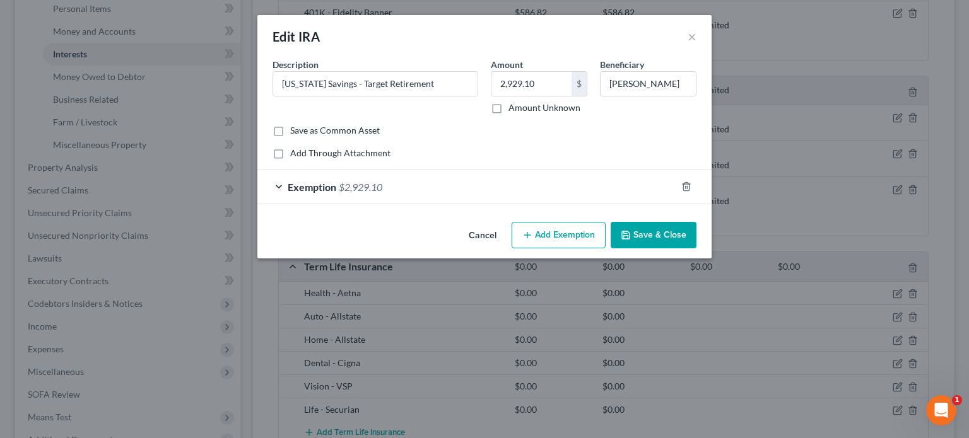
click at [671, 239] on button "Save & Close" at bounding box center [654, 235] width 86 height 26
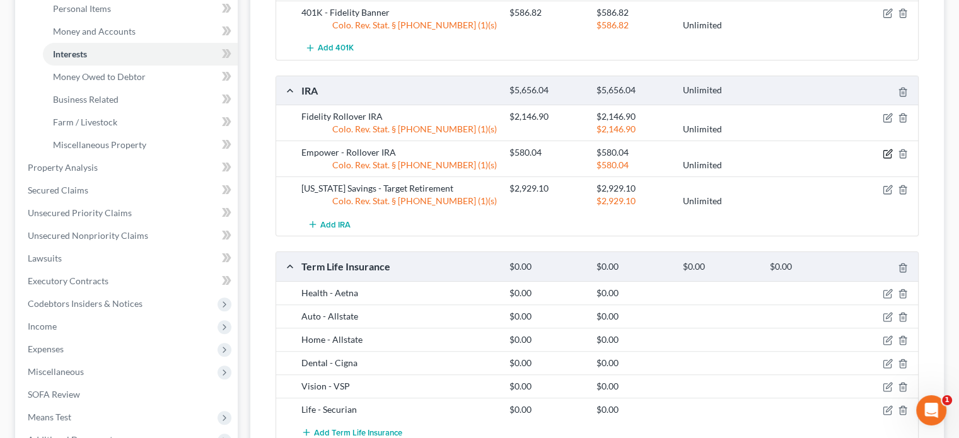
click at [890, 150] on icon "button" at bounding box center [888, 154] width 10 height 10
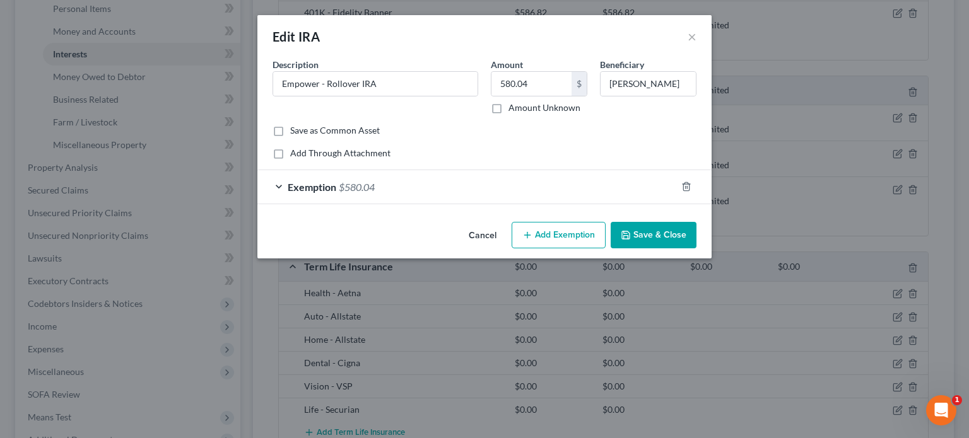
click at [641, 243] on button "Save & Close" at bounding box center [654, 235] width 86 height 26
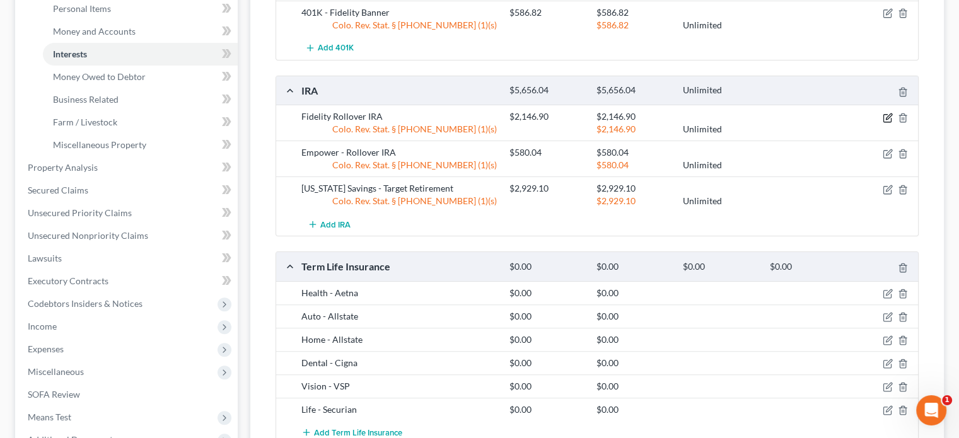
click at [884, 115] on icon "button" at bounding box center [888, 118] width 8 height 8
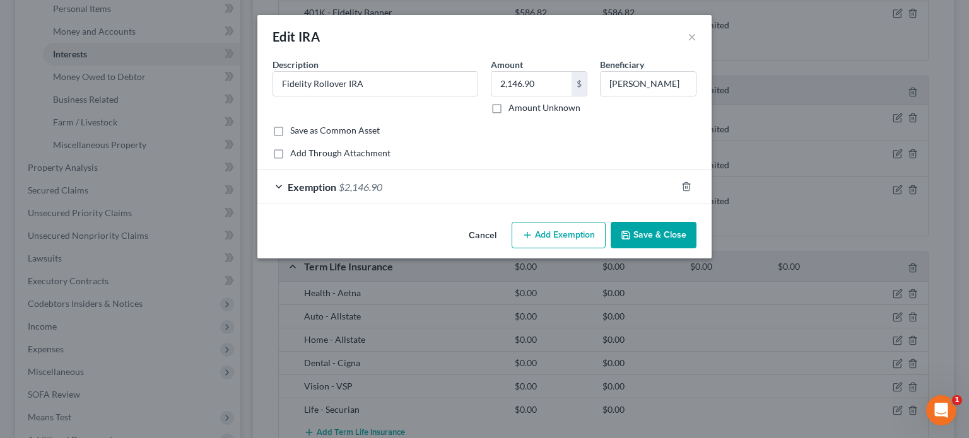
click at [661, 240] on button "Save & Close" at bounding box center [654, 235] width 86 height 26
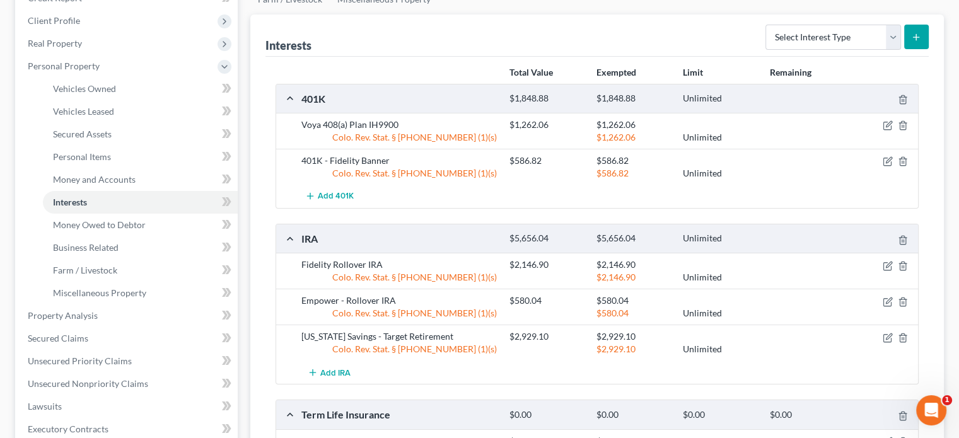
scroll to position [189, 0]
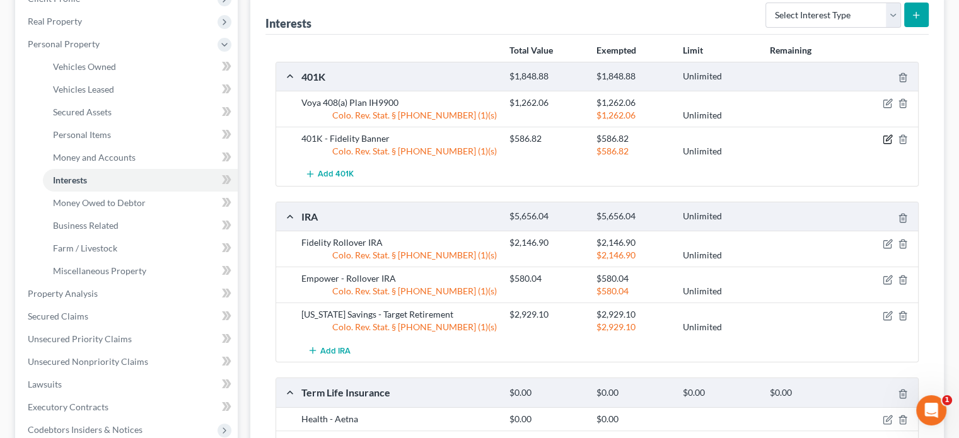
click at [888, 137] on icon "button" at bounding box center [888, 139] width 10 height 10
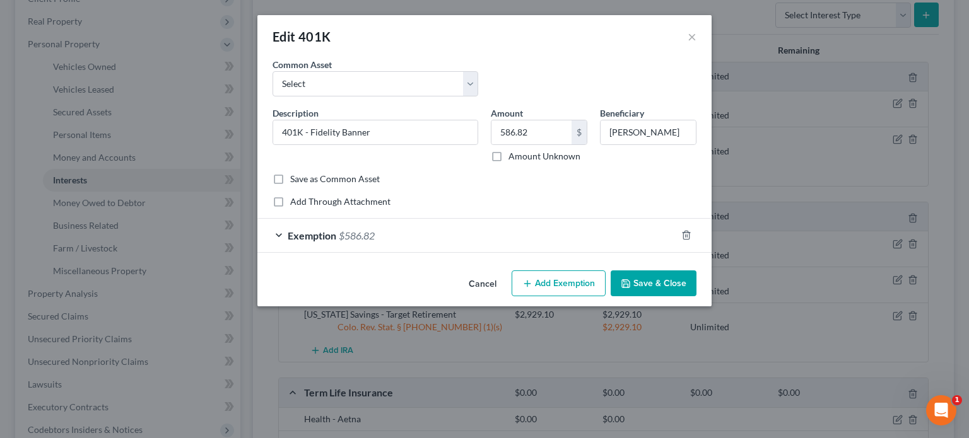
click at [660, 287] on button "Save & Close" at bounding box center [654, 284] width 86 height 26
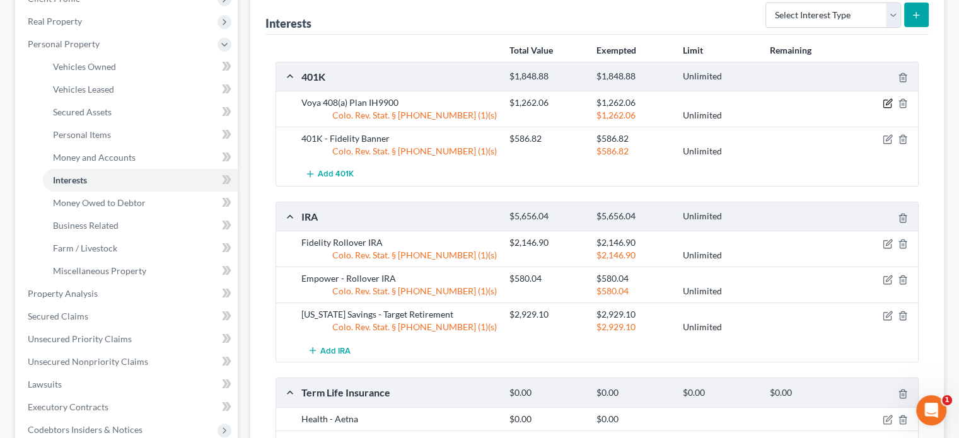
click at [891, 100] on icon "button" at bounding box center [889, 103] width 6 height 6
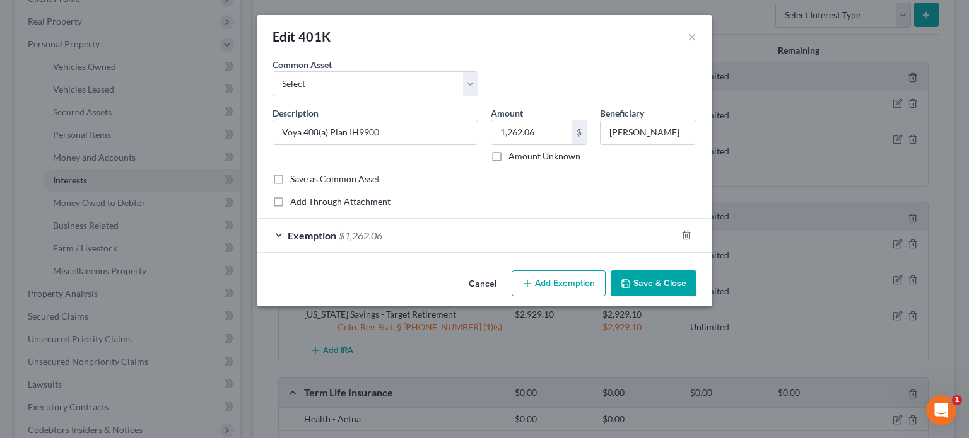
click at [647, 279] on button "Save & Close" at bounding box center [654, 284] width 86 height 26
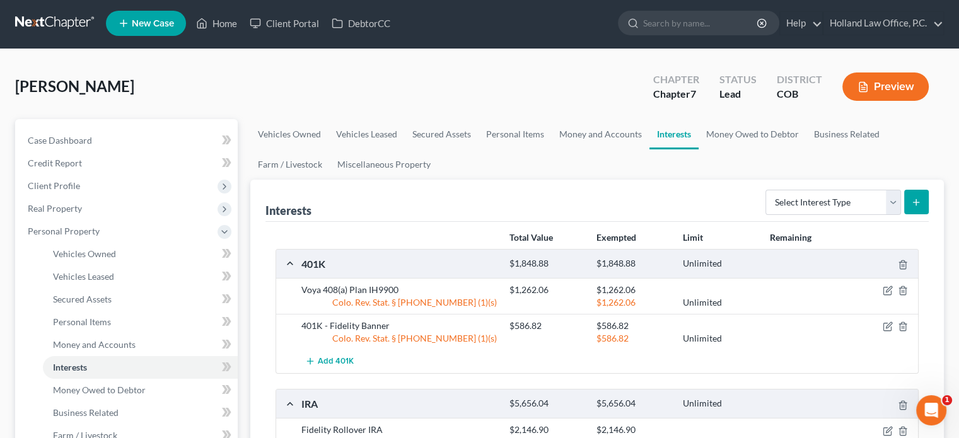
scroll to position [0, 0]
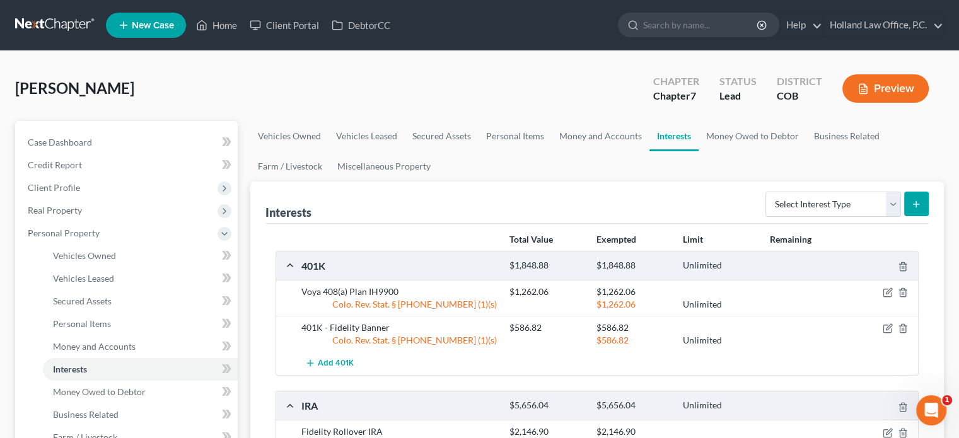
click at [892, 91] on button "Preview" at bounding box center [886, 88] width 86 height 28
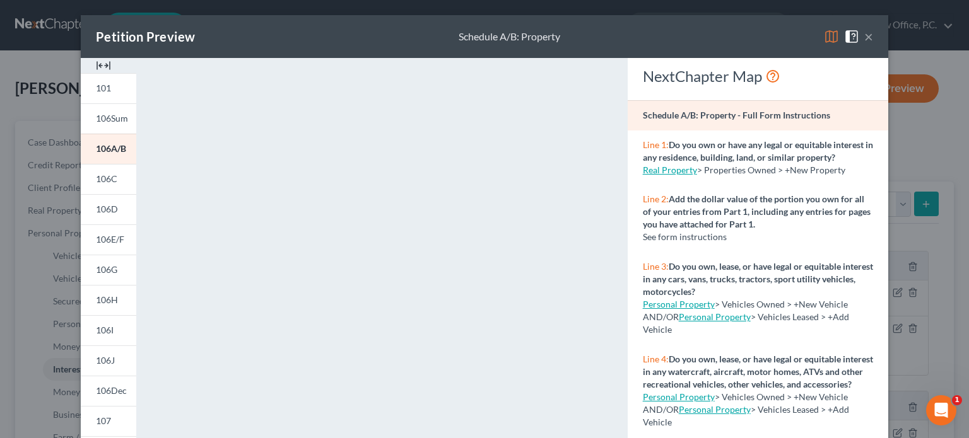
click at [864, 36] on button "×" at bounding box center [868, 36] width 9 height 15
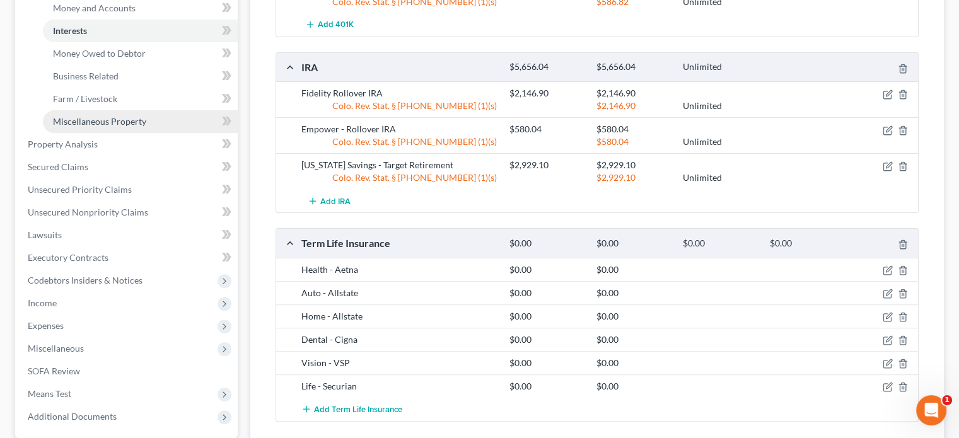
scroll to position [378, 0]
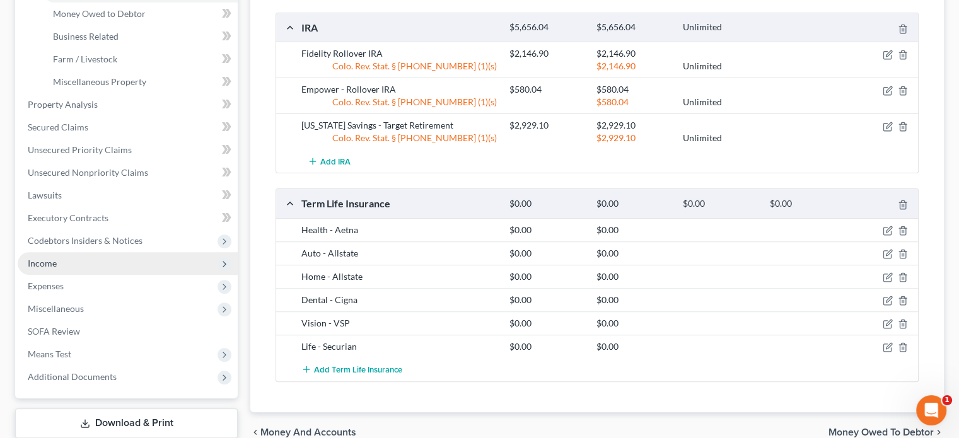
click at [47, 268] on span "Income" at bounding box center [42, 263] width 29 height 11
